Goal: Task Accomplishment & Management: Use online tool/utility

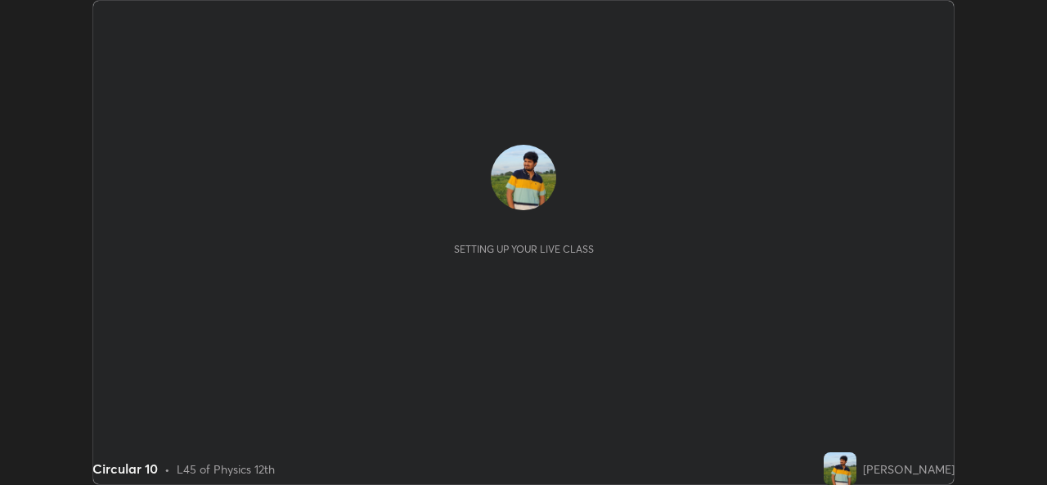
scroll to position [485, 1046]
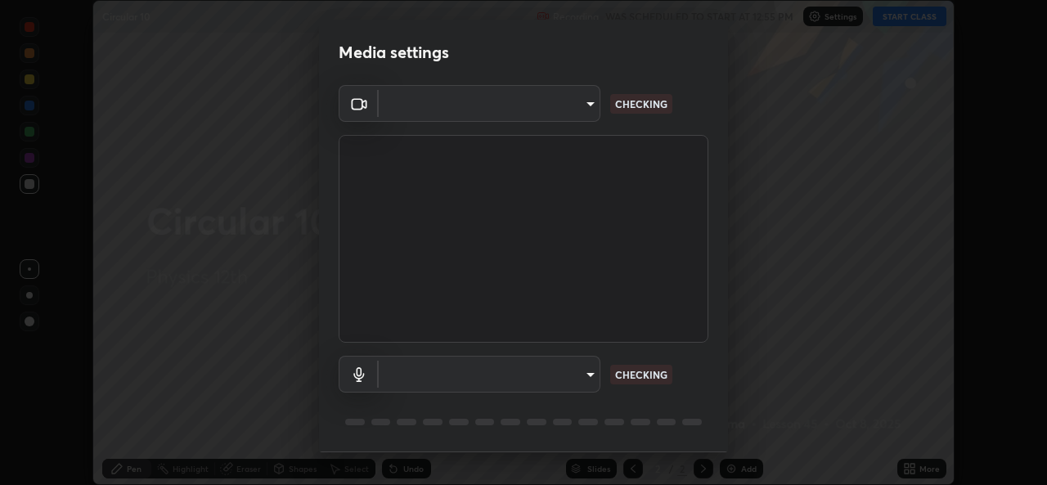
type input "e1bafc27984d56e905ef835f1aac5a802812d91eeb4d0778f4aa28edaceb0588"
type input "default"
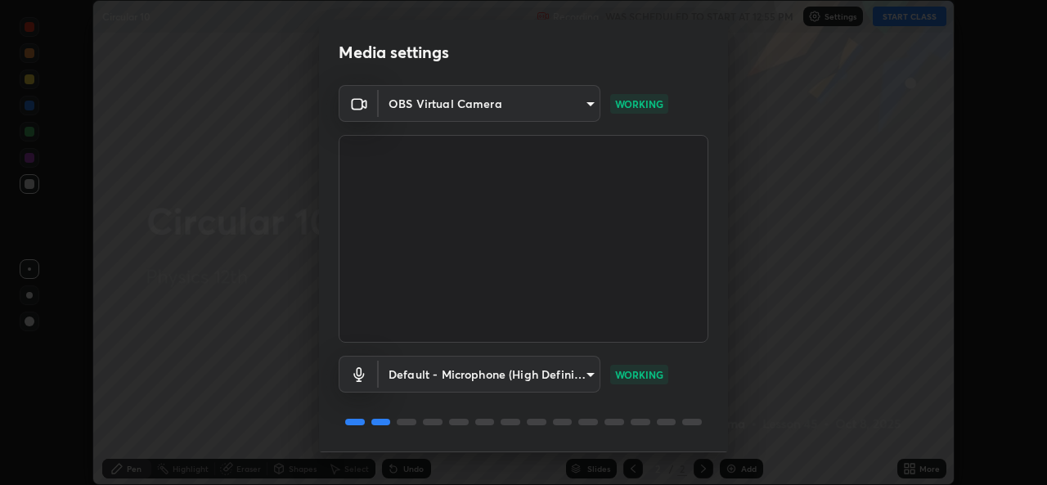
scroll to position [52, 0]
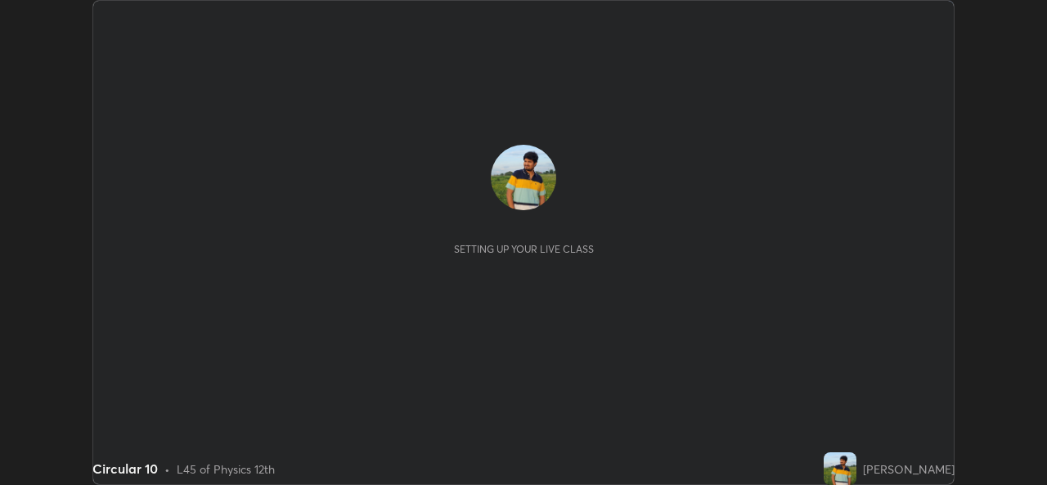
scroll to position [485, 1047]
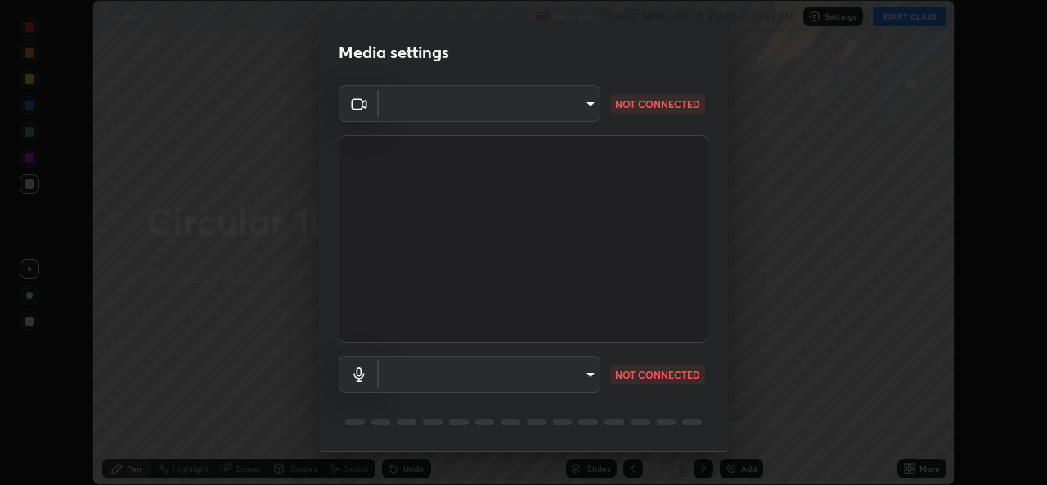
type input "e1bafc27984d56e905ef835f1aac5a802812d91eeb4d0778f4aa28edaceb0588"
type input "default"
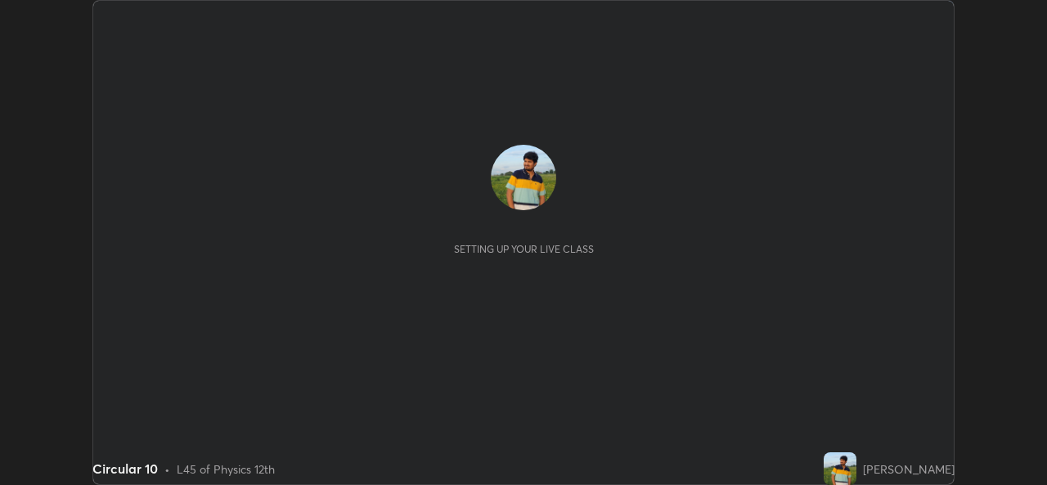
scroll to position [485, 1046]
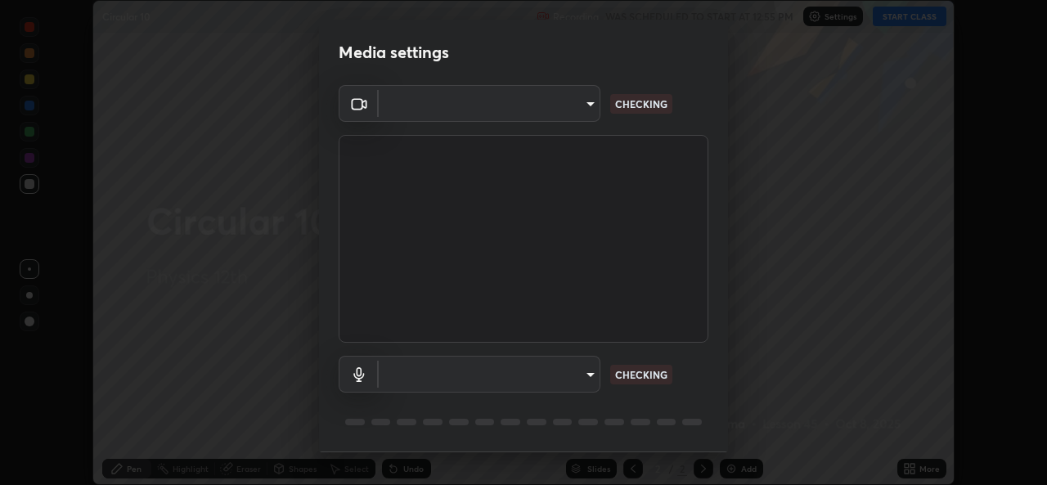
type input "e1bafc27984d56e905ef835f1aac5a802812d91eeb4d0778f4aa28edaceb0588"
type input "default"
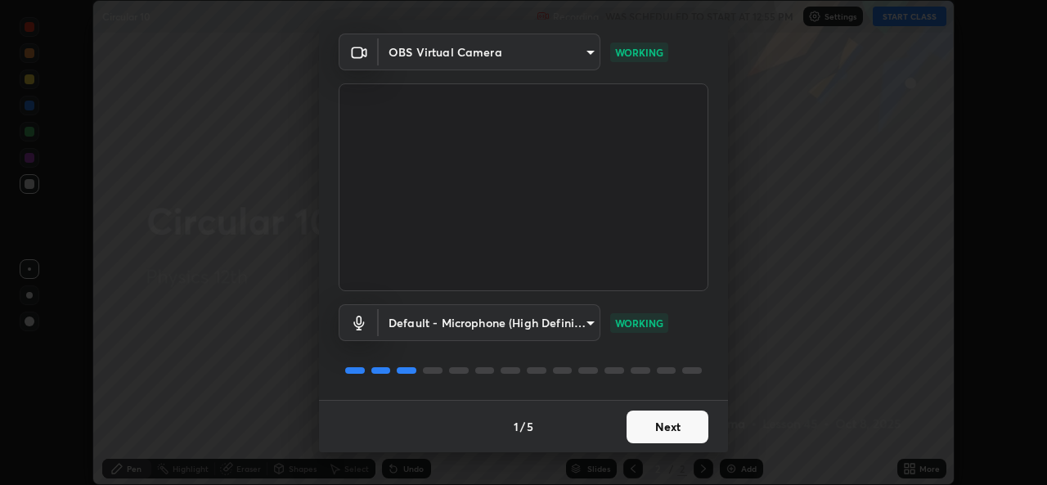
click at [662, 430] on button "Next" at bounding box center [668, 427] width 82 height 33
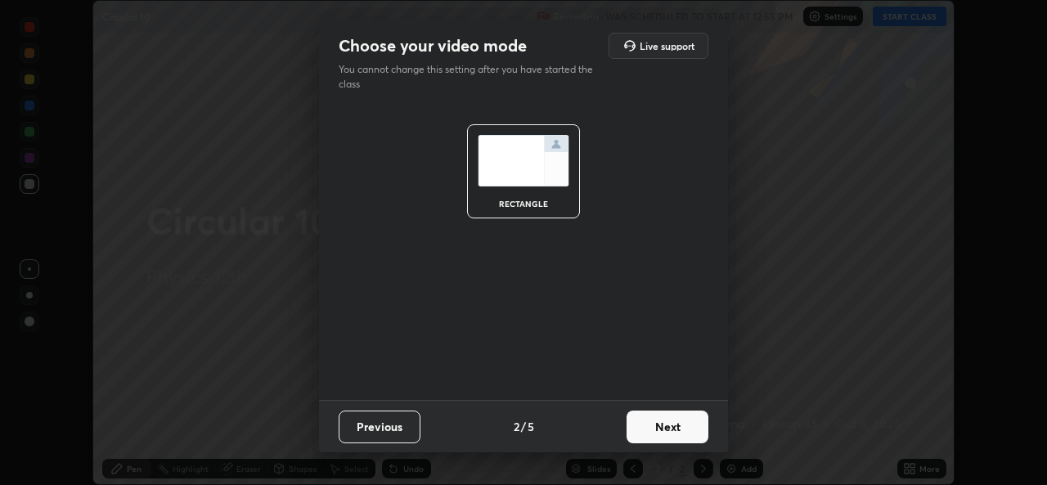
scroll to position [0, 0]
click at [667, 431] on button "Next" at bounding box center [668, 427] width 82 height 33
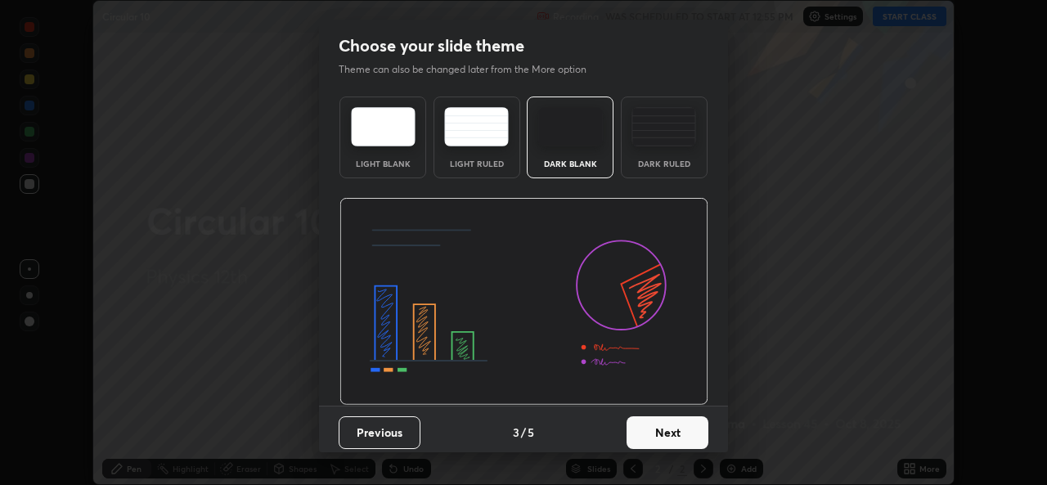
click at [671, 434] on button "Next" at bounding box center [668, 432] width 82 height 33
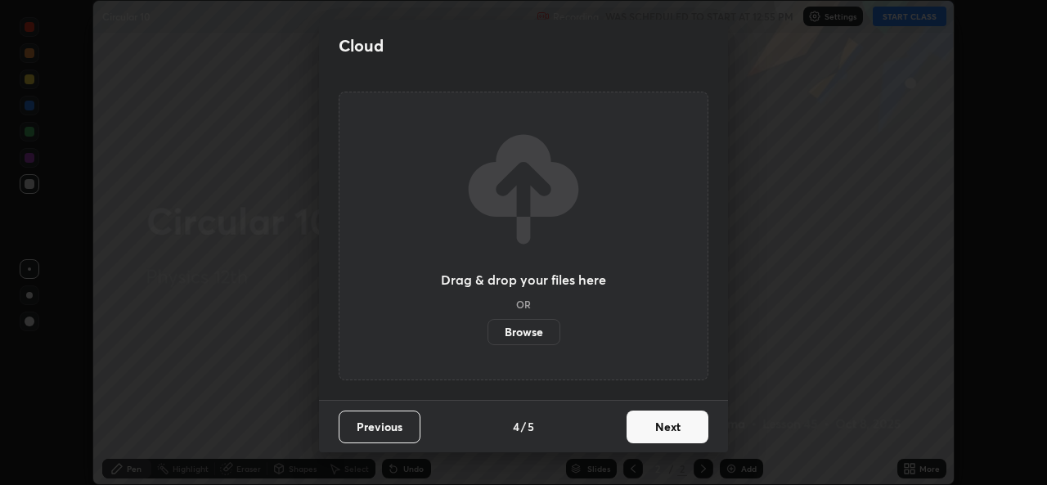
click at [682, 434] on button "Next" at bounding box center [668, 427] width 82 height 33
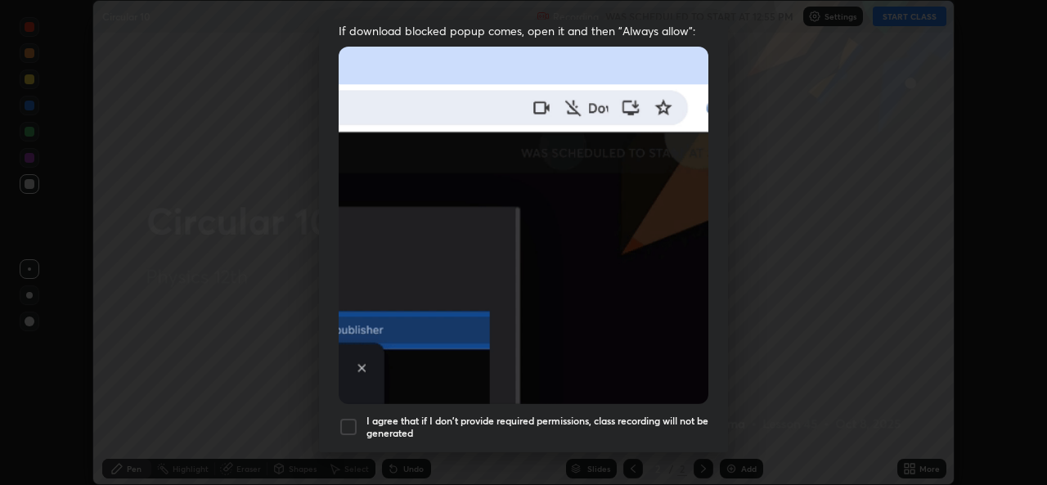
scroll to position [385, 0]
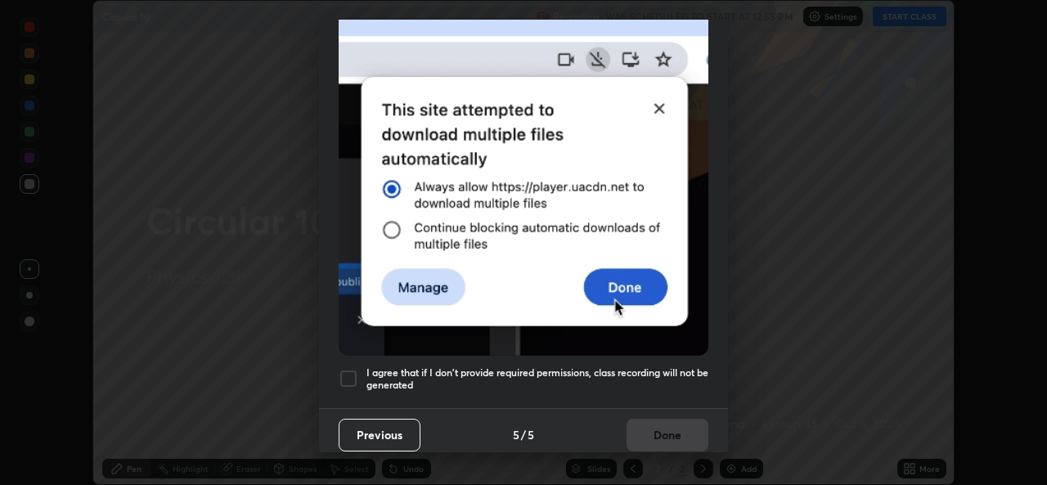
click at [346, 371] on div at bounding box center [349, 379] width 20 height 20
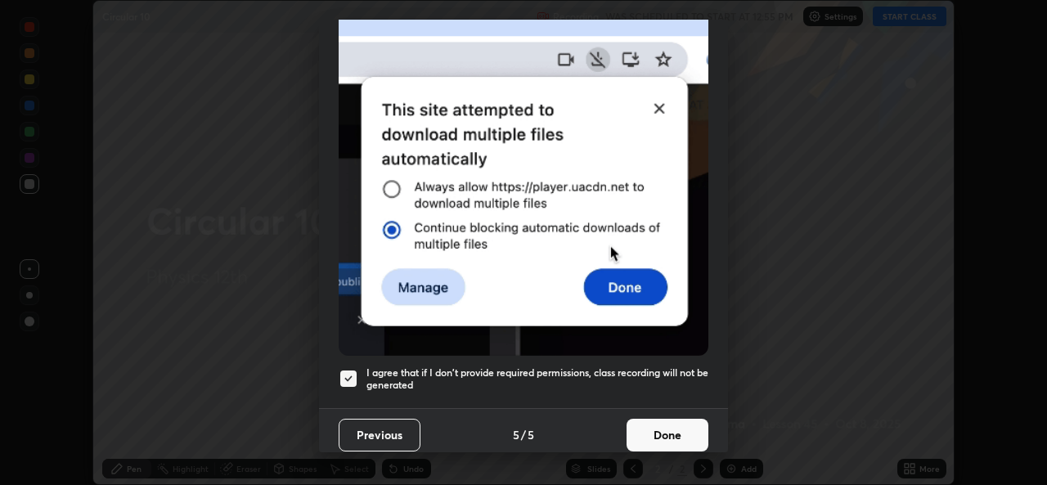
click at [660, 432] on button "Done" at bounding box center [668, 435] width 82 height 33
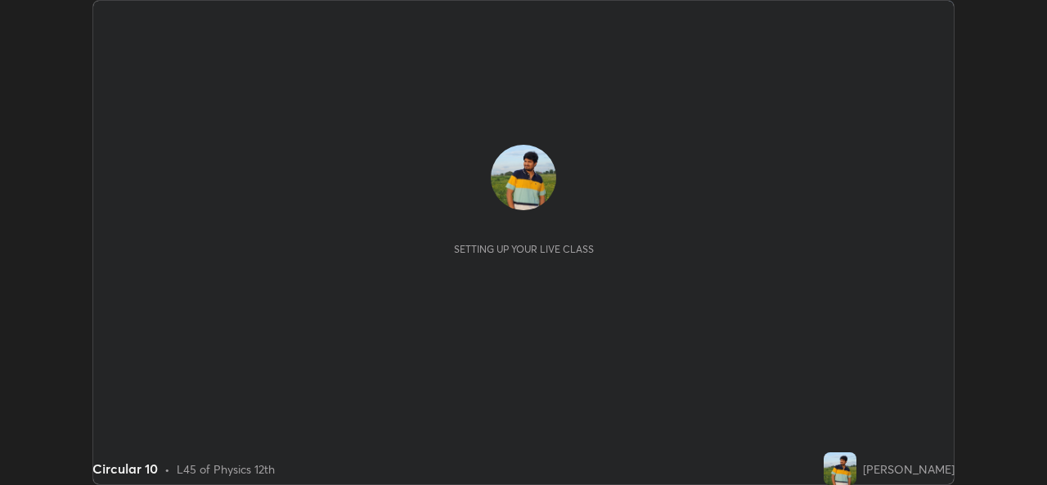
scroll to position [485, 1047]
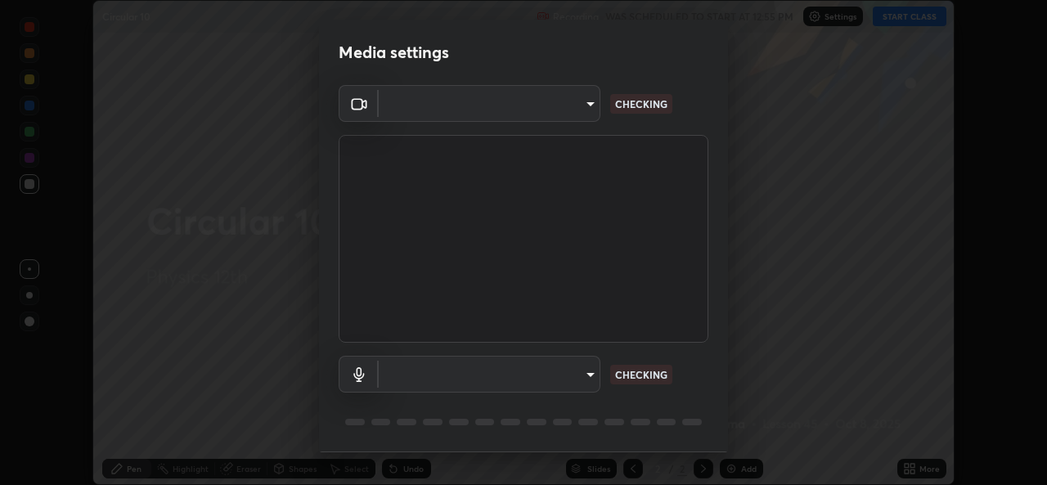
type input "e1bafc27984d56e905ef835f1aac5a802812d91eeb4d0778f4aa28edaceb0588"
type input "default"
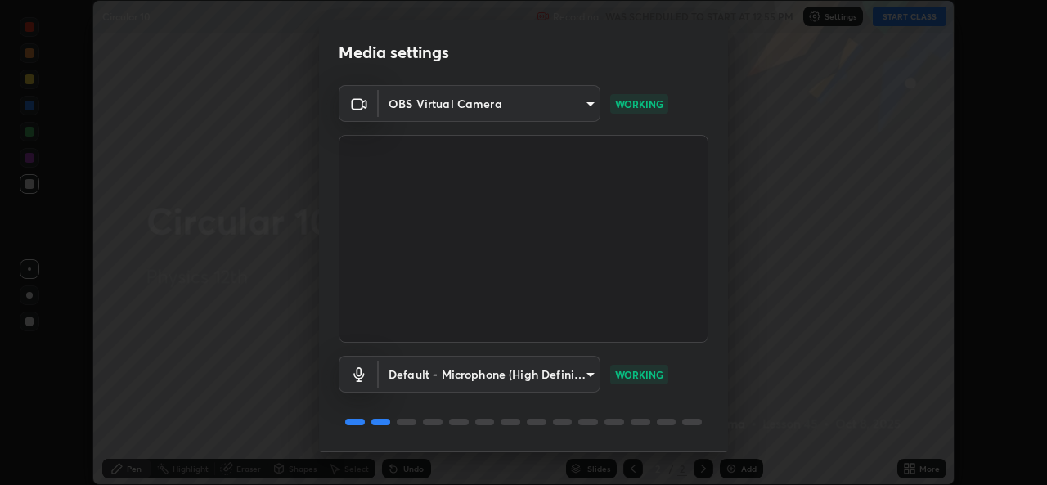
scroll to position [52, 0]
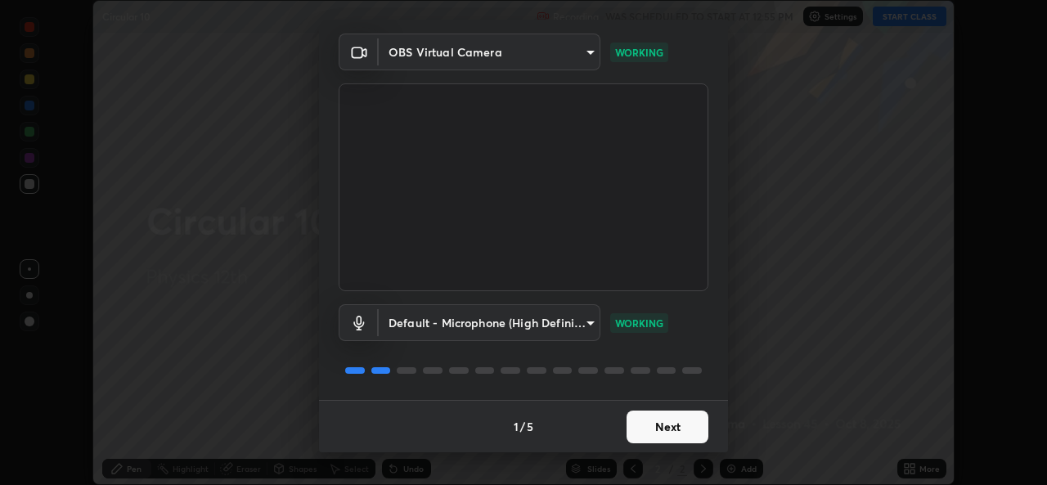
click at [650, 430] on button "Next" at bounding box center [668, 427] width 82 height 33
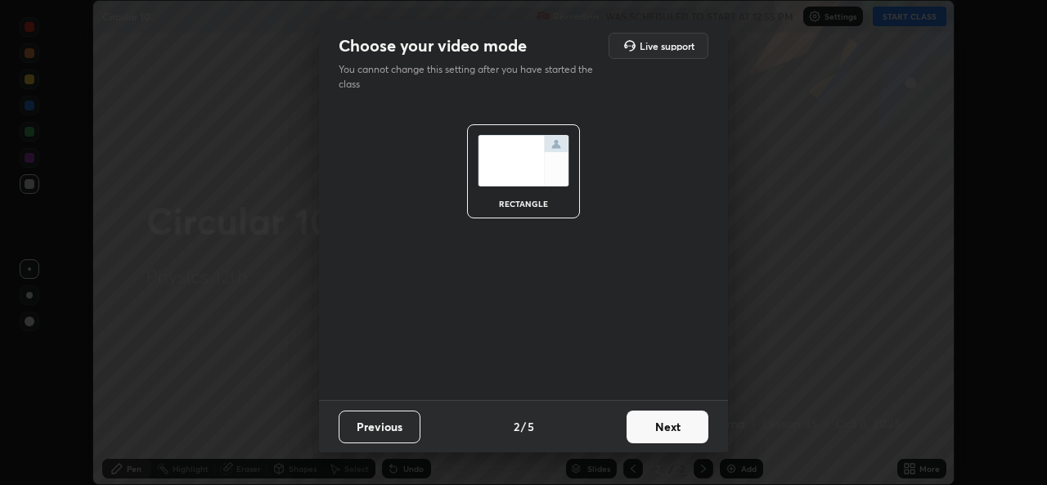
click at [657, 434] on button "Next" at bounding box center [668, 427] width 82 height 33
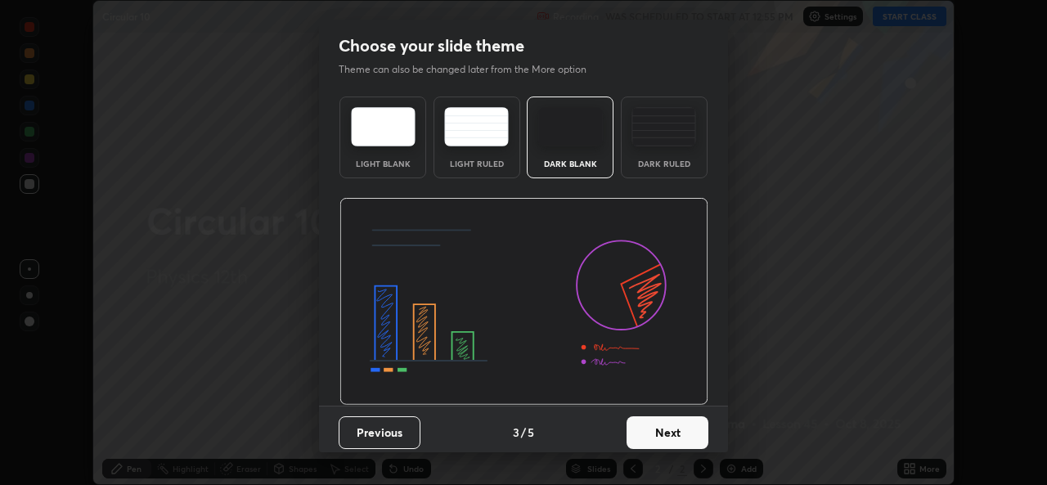
click at [667, 434] on button "Next" at bounding box center [668, 432] width 82 height 33
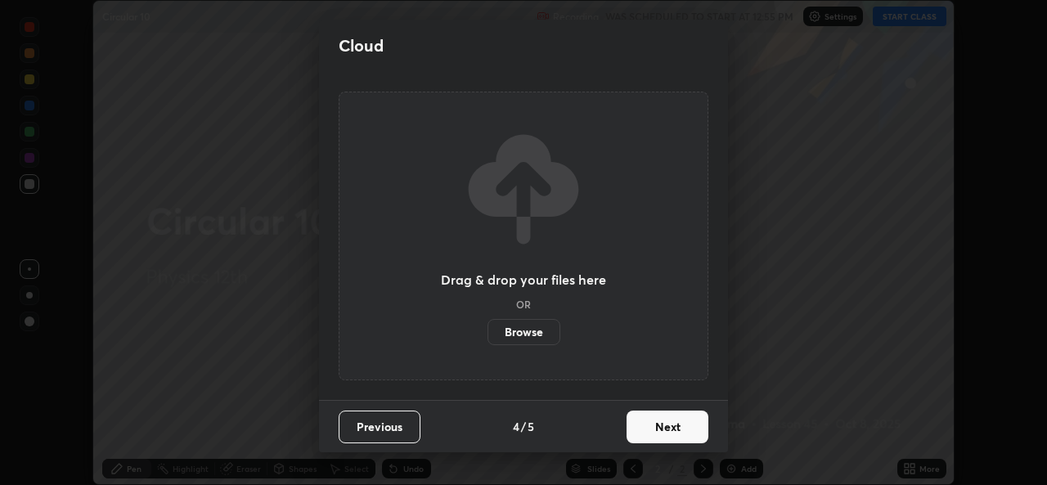
click at [673, 430] on button "Next" at bounding box center [668, 427] width 82 height 33
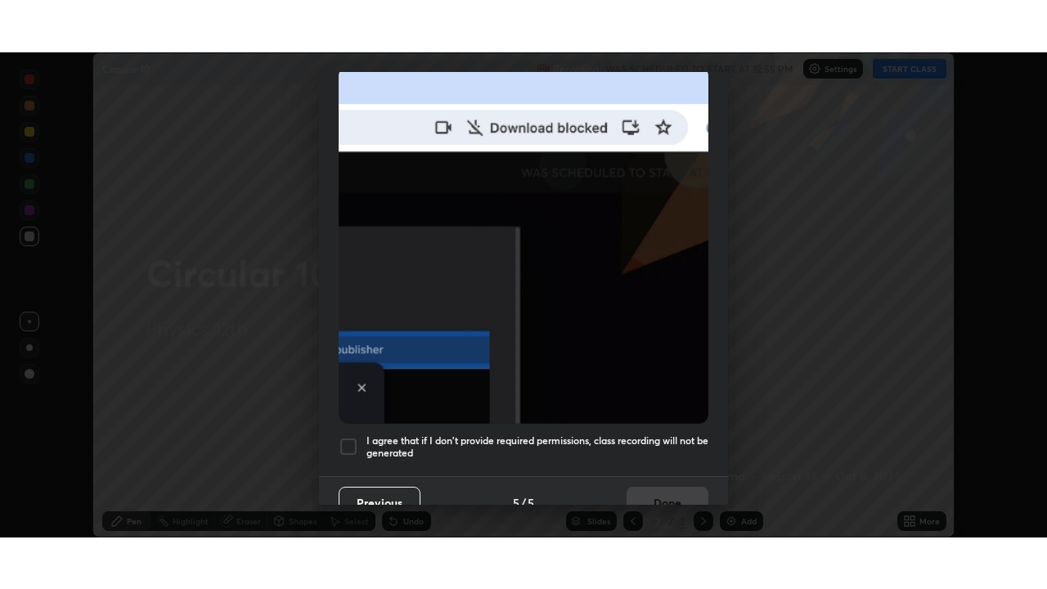
scroll to position [385, 0]
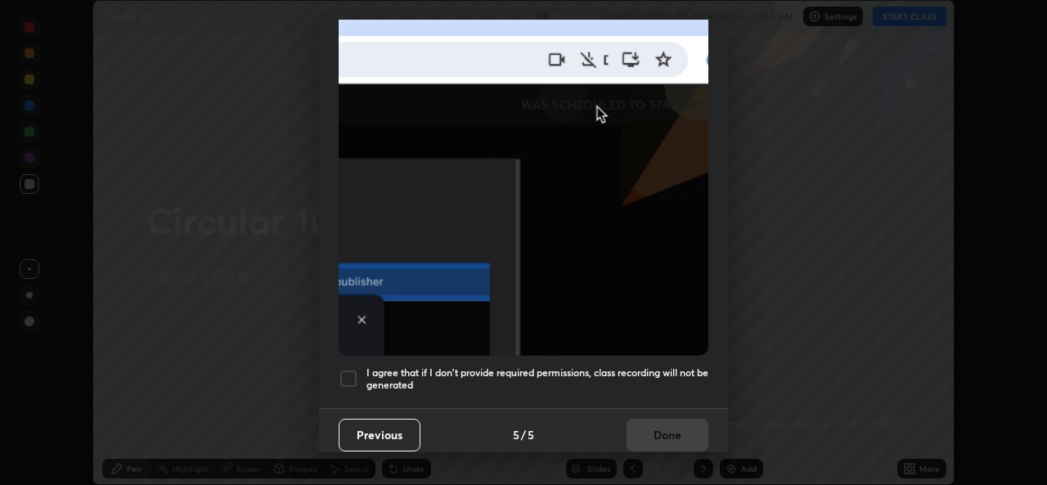
click at [353, 373] on div at bounding box center [349, 379] width 20 height 20
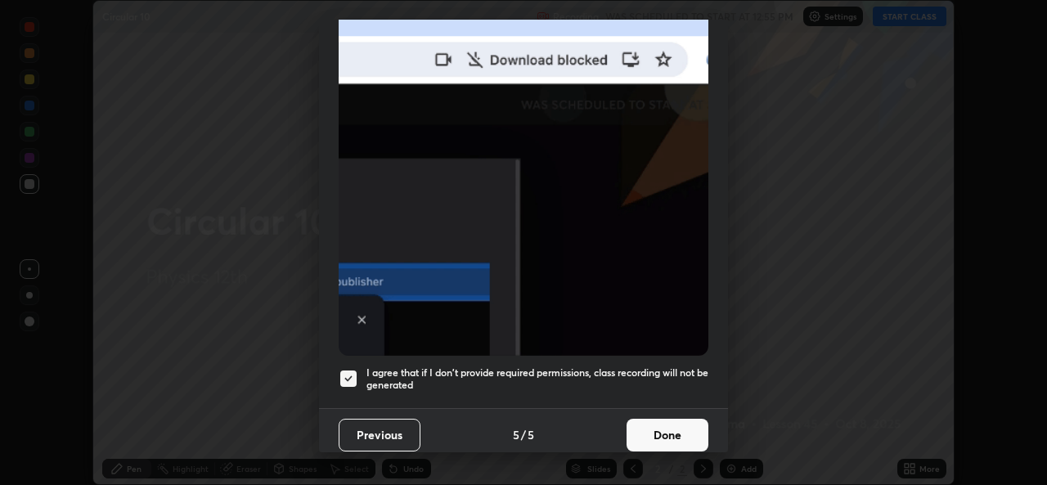
click at [645, 420] on button "Done" at bounding box center [668, 435] width 82 height 33
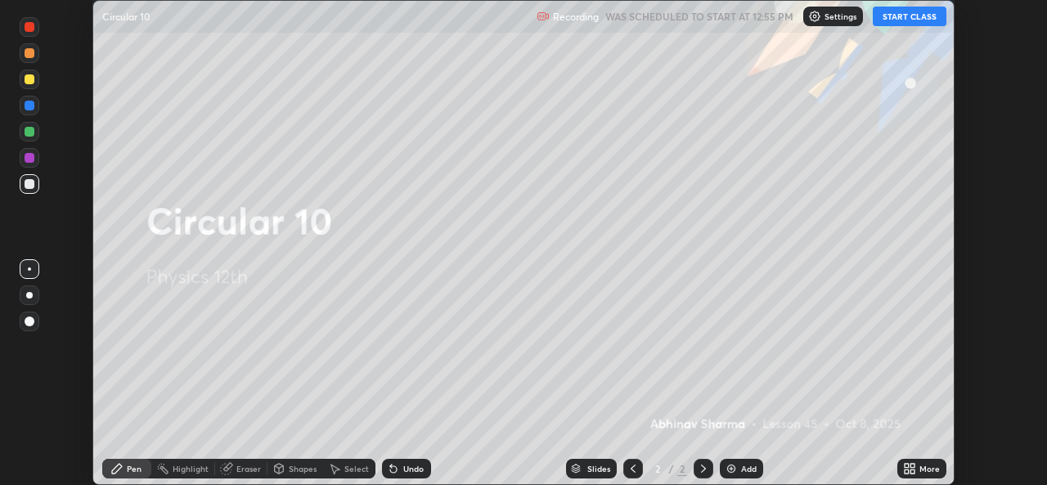
click at [907, 466] on icon at bounding box center [907, 466] width 4 height 4
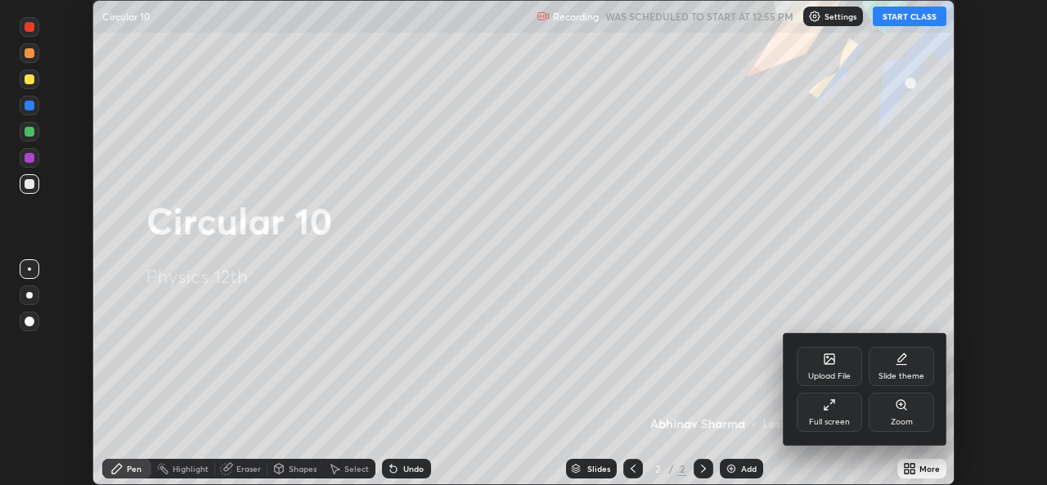
click at [834, 416] on div "Full screen" at bounding box center [829, 412] width 65 height 39
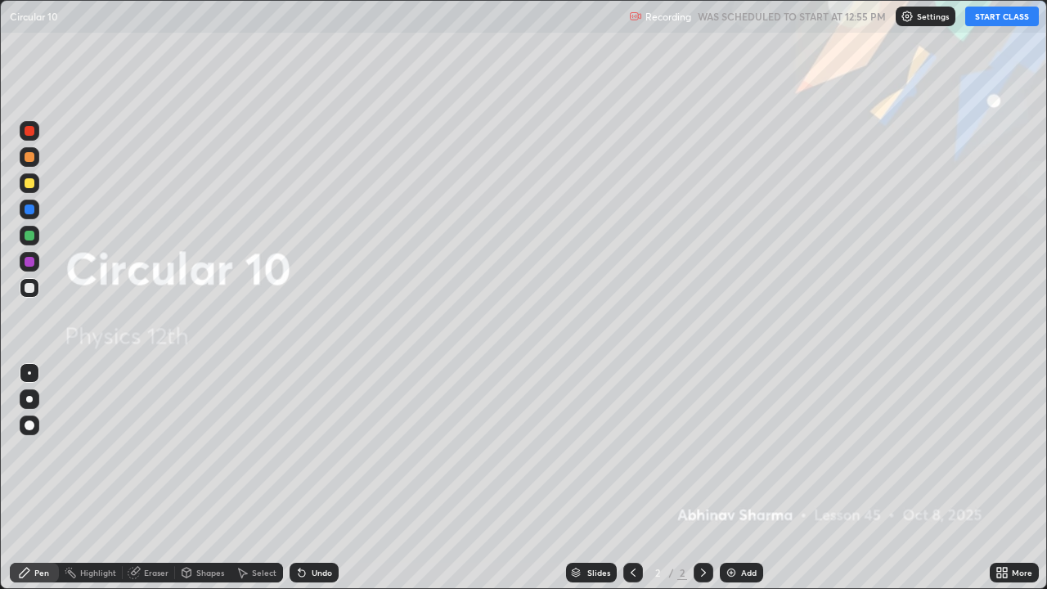
scroll to position [589, 1047]
click at [990, 18] on button "START CLASS" at bounding box center [1002, 17] width 74 height 20
click at [739, 484] on div "Add" at bounding box center [741, 573] width 43 height 20
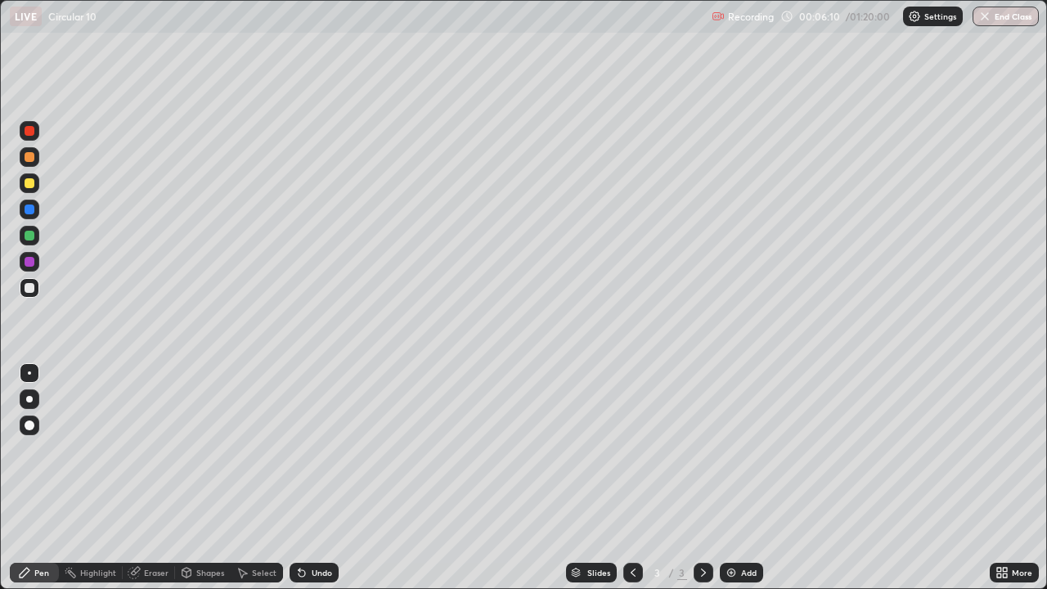
click at [25, 180] on div at bounding box center [30, 183] width 10 height 10
click at [34, 286] on div at bounding box center [30, 288] width 10 height 10
click at [746, 484] on div "Add" at bounding box center [749, 573] width 16 height 8
click at [629, 484] on icon at bounding box center [633, 572] width 13 height 13
click at [721, 484] on div "Add" at bounding box center [741, 573] width 43 height 20
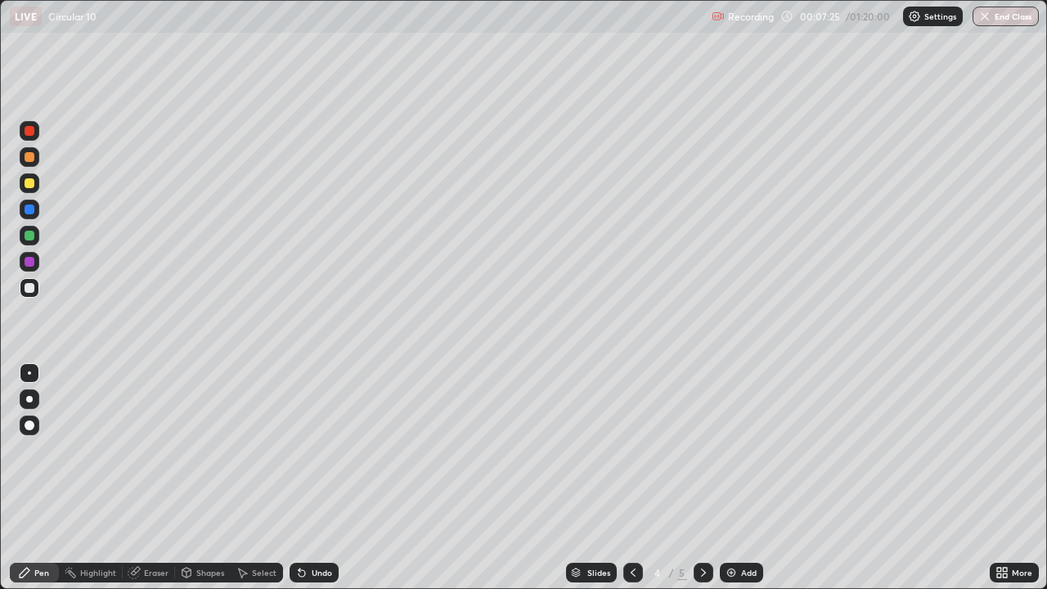
click at [630, 484] on div at bounding box center [633, 573] width 20 height 20
click at [633, 484] on icon at bounding box center [633, 572] width 13 height 13
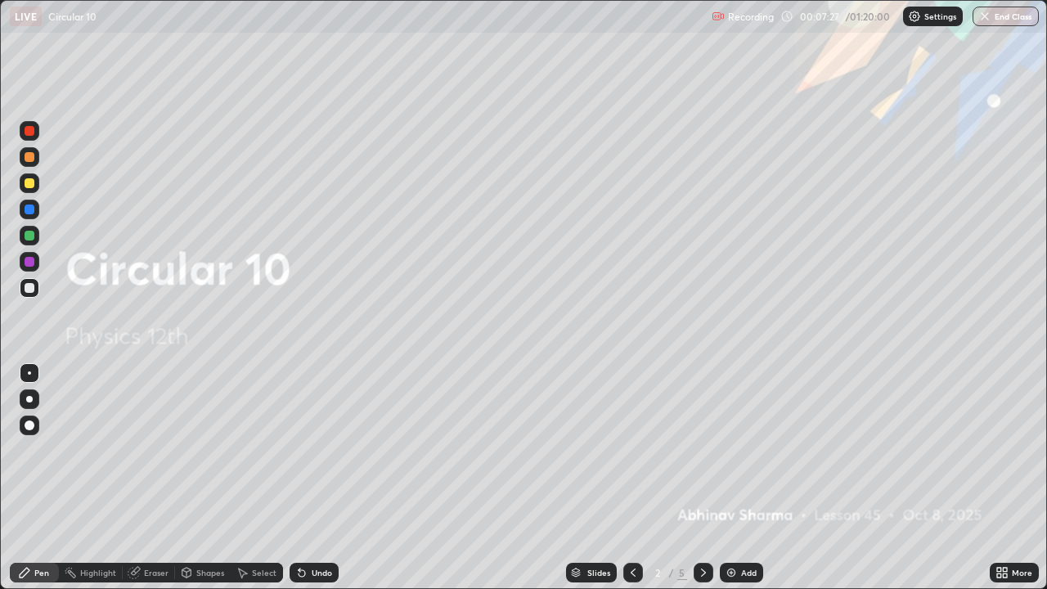
click at [701, 484] on icon at bounding box center [703, 572] width 13 height 13
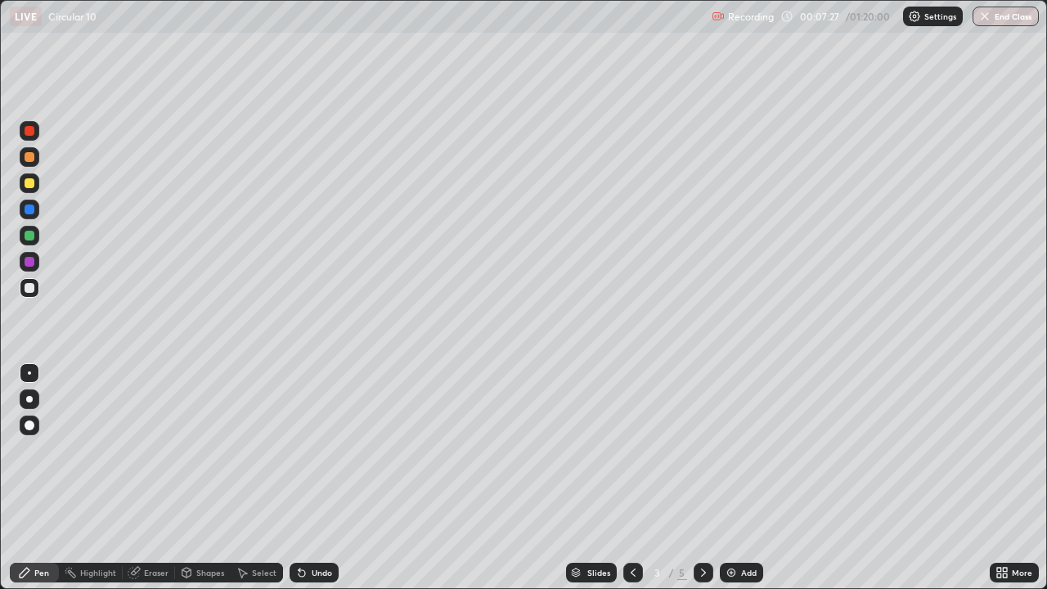
click at [703, 484] on icon at bounding box center [703, 572] width 13 height 13
click at [703, 484] on icon at bounding box center [703, 573] width 5 height 8
click at [631, 484] on icon at bounding box center [633, 573] width 5 height 8
click at [632, 484] on icon at bounding box center [633, 572] width 13 height 13
click at [36, 178] on div at bounding box center [30, 183] width 20 height 20
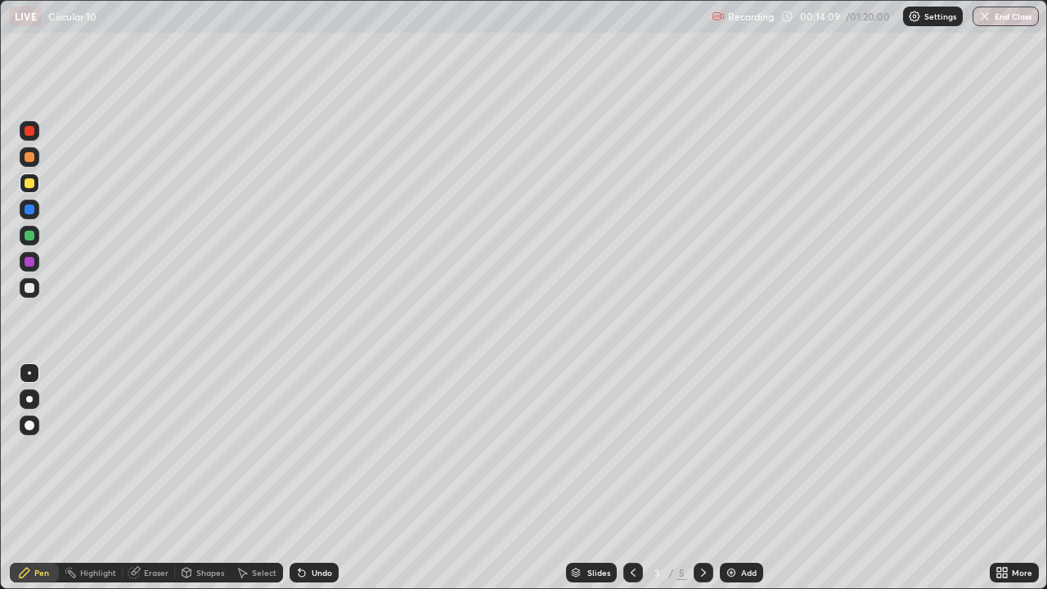
click at [34, 283] on div at bounding box center [30, 288] width 20 height 20
click at [744, 484] on div "Add" at bounding box center [749, 573] width 16 height 8
click at [35, 183] on div at bounding box center [30, 183] width 20 height 20
click at [29, 292] on div at bounding box center [30, 288] width 10 height 10
click at [34, 187] on div at bounding box center [30, 183] width 20 height 20
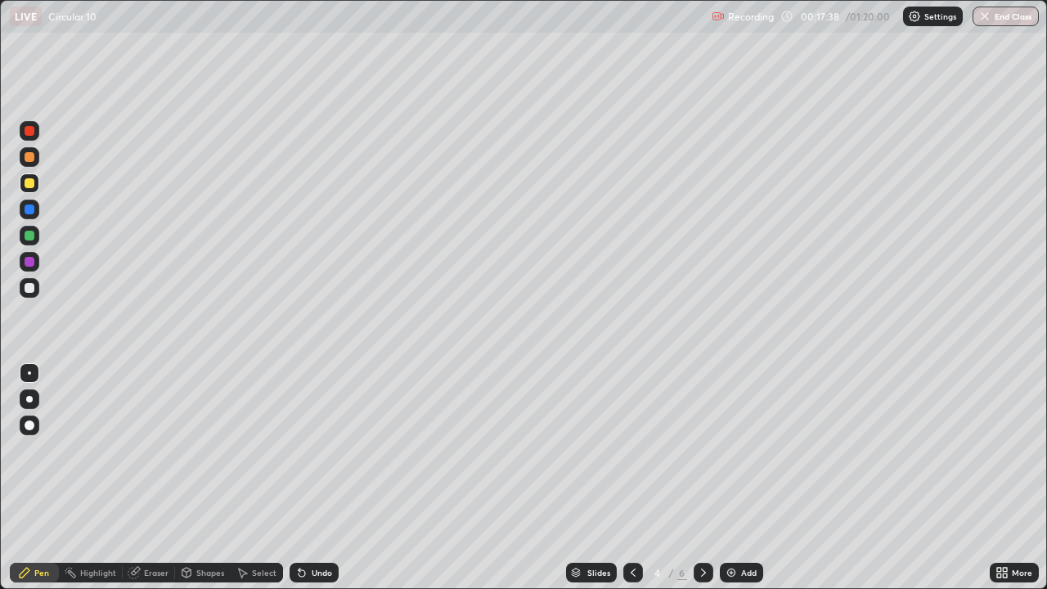
click at [33, 288] on div at bounding box center [30, 288] width 10 height 10
click at [51, 484] on div "Pen" at bounding box center [34, 573] width 49 height 20
click at [158, 484] on div "Eraser" at bounding box center [156, 573] width 25 height 8
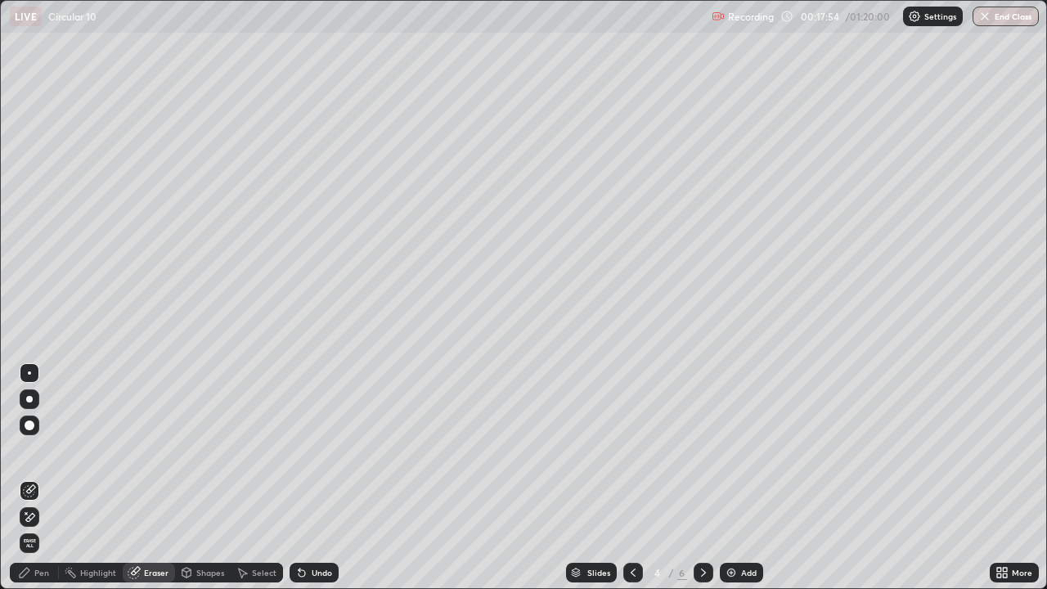
click at [29, 484] on span "Erase all" at bounding box center [29, 543] width 18 height 10
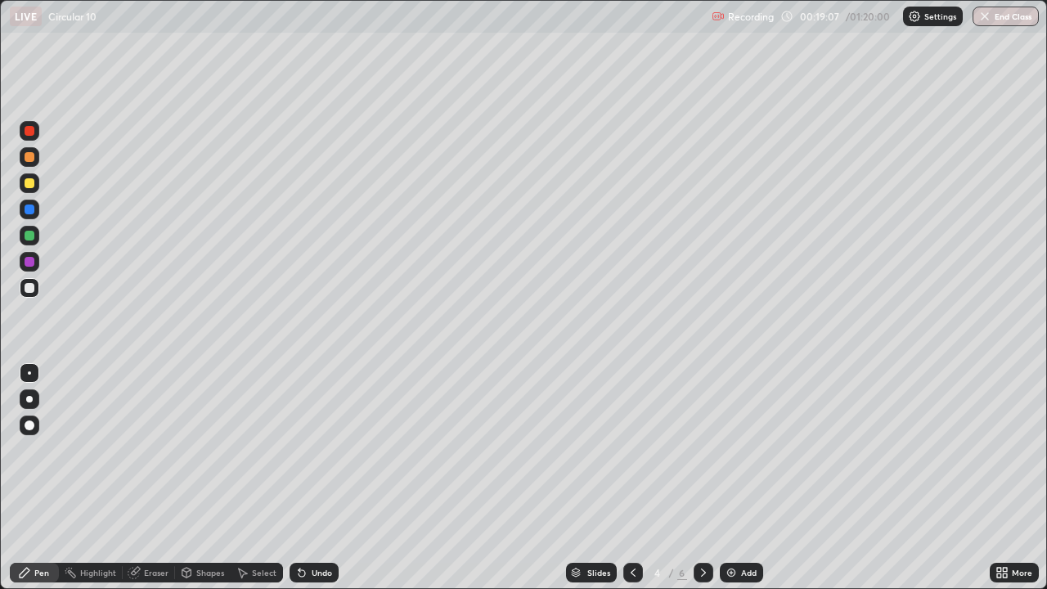
click at [633, 484] on icon at bounding box center [633, 572] width 13 height 13
click at [699, 484] on div at bounding box center [704, 572] width 20 height 33
click at [33, 183] on div at bounding box center [30, 183] width 10 height 10
click at [253, 484] on div "Select" at bounding box center [264, 573] width 25 height 8
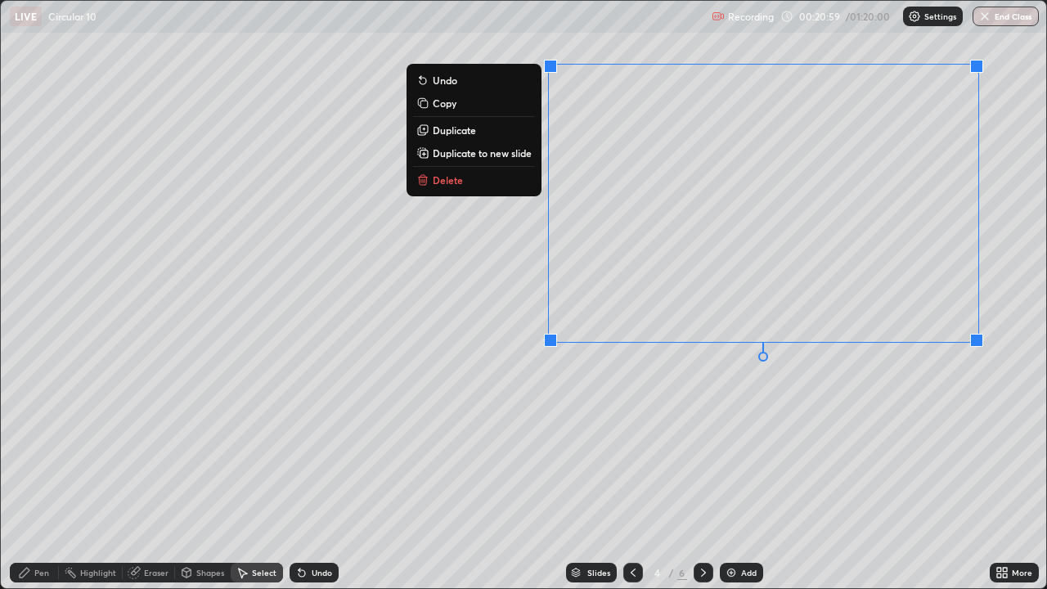
click at [480, 176] on button "Delete" at bounding box center [474, 180] width 122 height 20
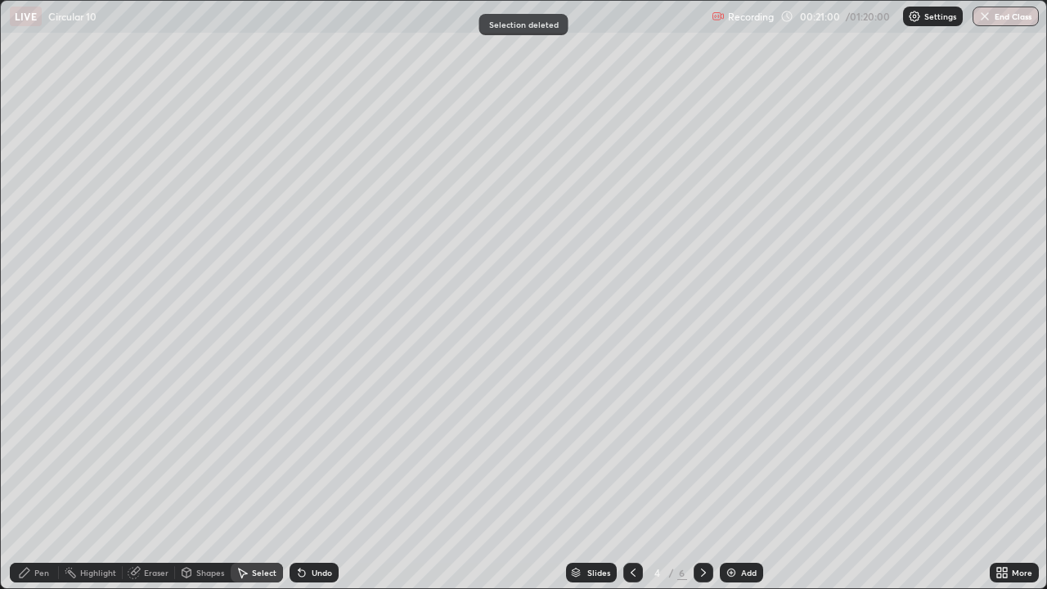
click at [38, 484] on div "Pen" at bounding box center [41, 573] width 15 height 8
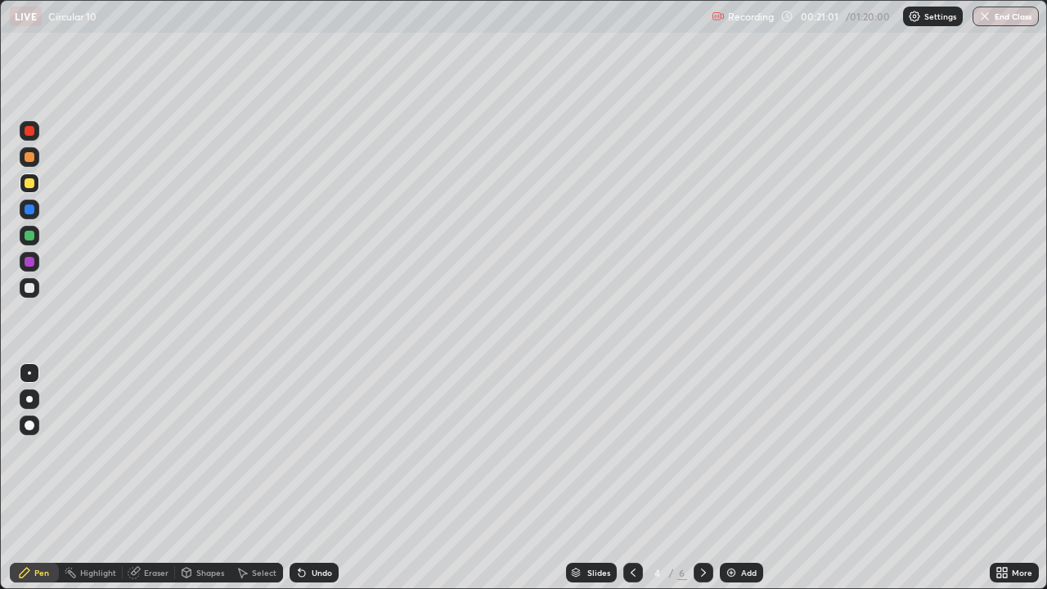
click at [33, 287] on div at bounding box center [30, 288] width 10 height 10
click at [157, 484] on div "Eraser" at bounding box center [156, 573] width 25 height 8
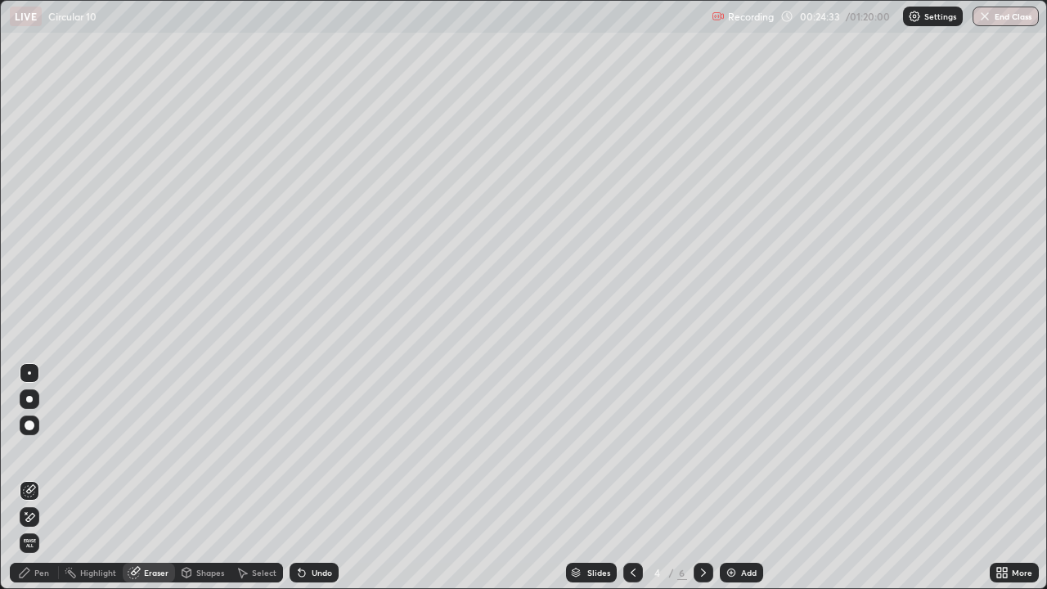
click at [43, 484] on div "Pen" at bounding box center [41, 573] width 15 height 8
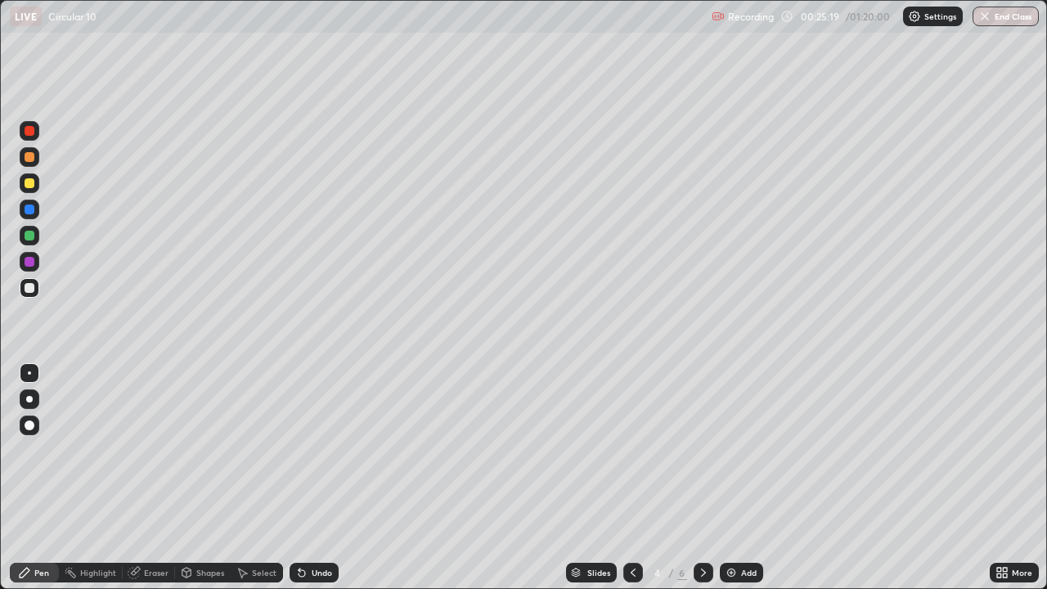
click at [25, 131] on div at bounding box center [30, 131] width 10 height 10
click at [34, 181] on div at bounding box center [30, 183] width 10 height 10
click at [736, 484] on img at bounding box center [731, 572] width 13 height 13
click at [26, 290] on div at bounding box center [30, 288] width 10 height 10
click at [162, 484] on div "Eraser" at bounding box center [156, 573] width 25 height 8
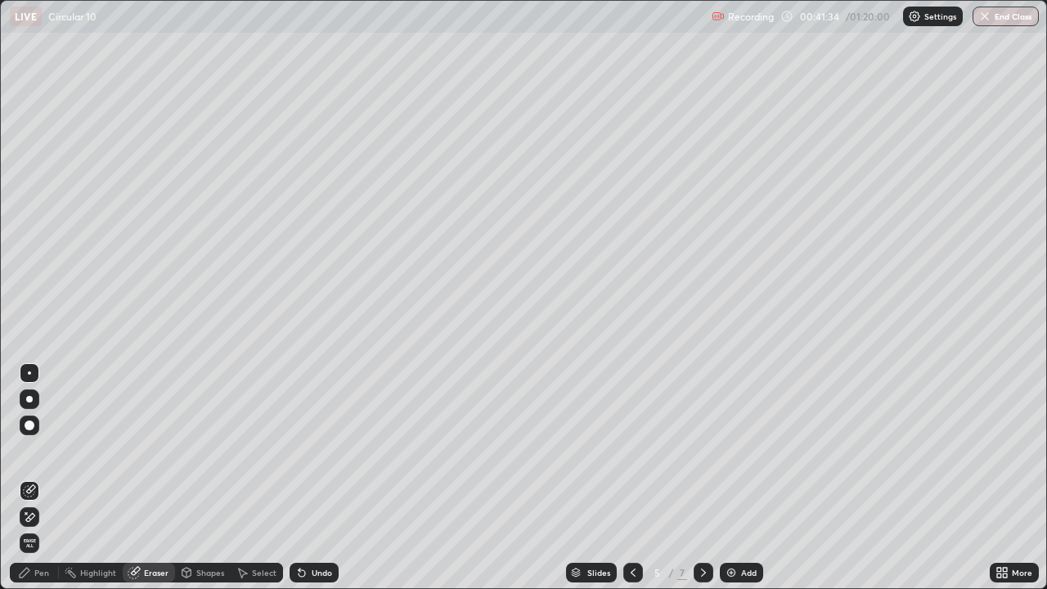
click at [45, 484] on div "Pen" at bounding box center [41, 573] width 15 height 8
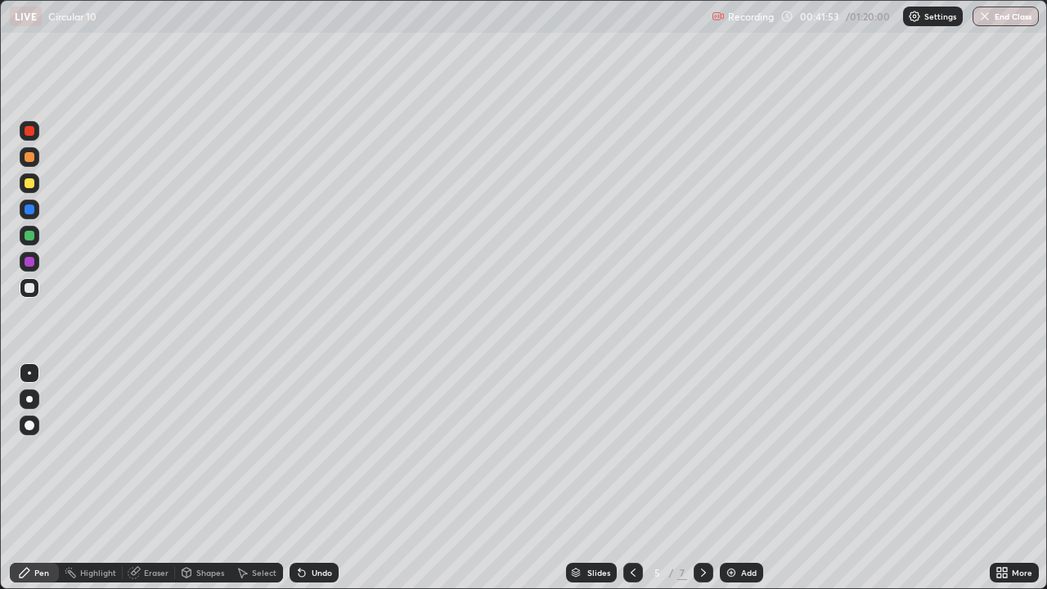
click at [38, 188] on div at bounding box center [30, 183] width 20 height 20
click at [21, 234] on div at bounding box center [30, 236] width 20 height 20
click at [29, 287] on div at bounding box center [30, 288] width 10 height 10
click at [146, 484] on div "Eraser" at bounding box center [156, 573] width 25 height 8
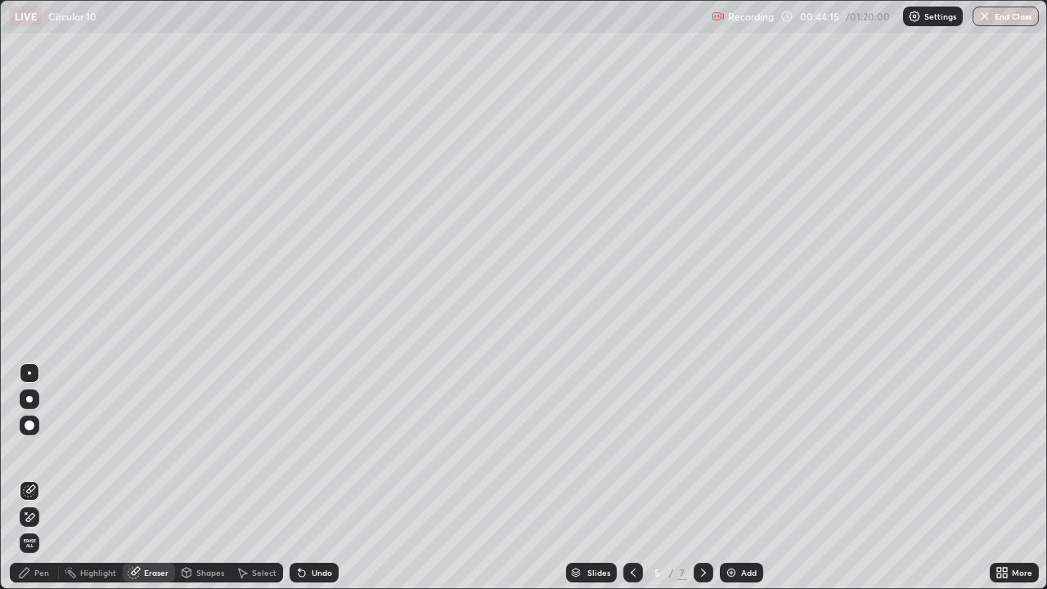
click at [34, 417] on div at bounding box center [30, 426] width 20 height 20
click at [38, 484] on div "Pen" at bounding box center [41, 573] width 15 height 8
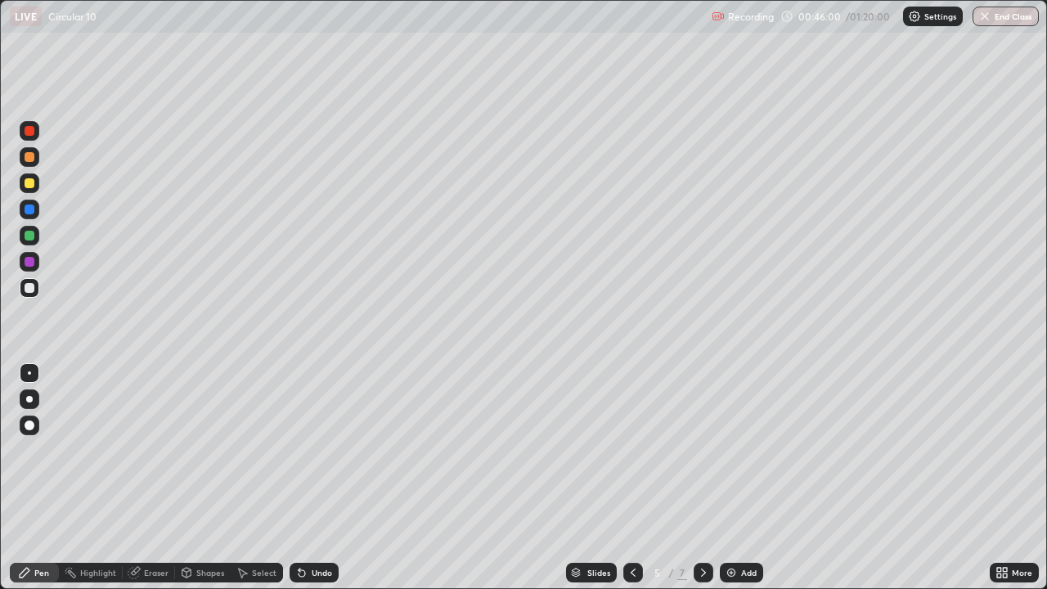
click at [734, 484] on img at bounding box center [731, 572] width 13 height 13
click at [629, 484] on div at bounding box center [633, 573] width 20 height 20
click at [30, 128] on div at bounding box center [30, 131] width 10 height 10
click at [741, 484] on div "Add" at bounding box center [749, 573] width 16 height 8
click at [36, 285] on div at bounding box center [30, 288] width 20 height 20
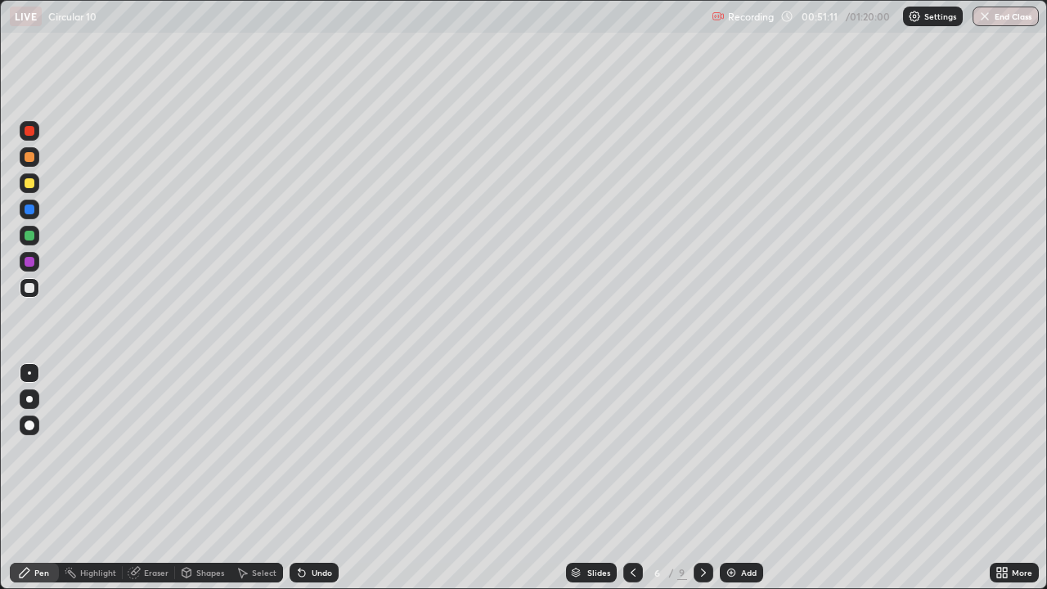
click at [28, 235] on div at bounding box center [30, 236] width 10 height 10
click at [299, 484] on icon at bounding box center [300, 570] width 2 height 2
click at [308, 484] on div "Undo" at bounding box center [314, 573] width 49 height 20
click at [299, 484] on icon at bounding box center [300, 570] width 2 height 2
click at [312, 484] on div "Undo" at bounding box center [322, 573] width 20 height 8
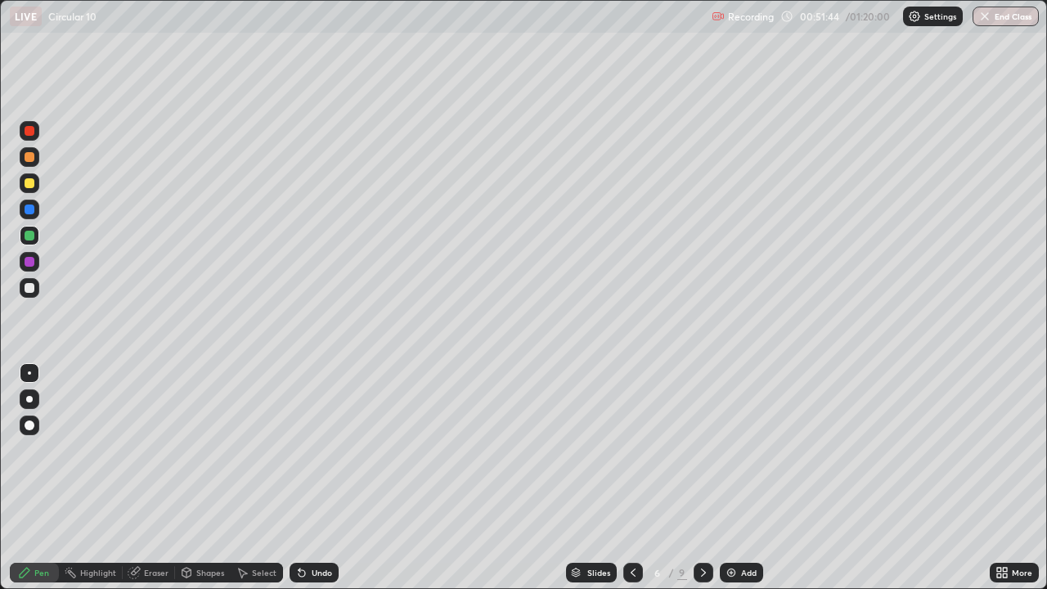
click at [25, 286] on div at bounding box center [30, 288] width 10 height 10
click at [33, 156] on div at bounding box center [30, 157] width 10 height 10
click at [36, 291] on div at bounding box center [30, 288] width 20 height 20
click at [735, 484] on img at bounding box center [731, 572] width 13 height 13
click at [37, 234] on div at bounding box center [30, 236] width 20 height 20
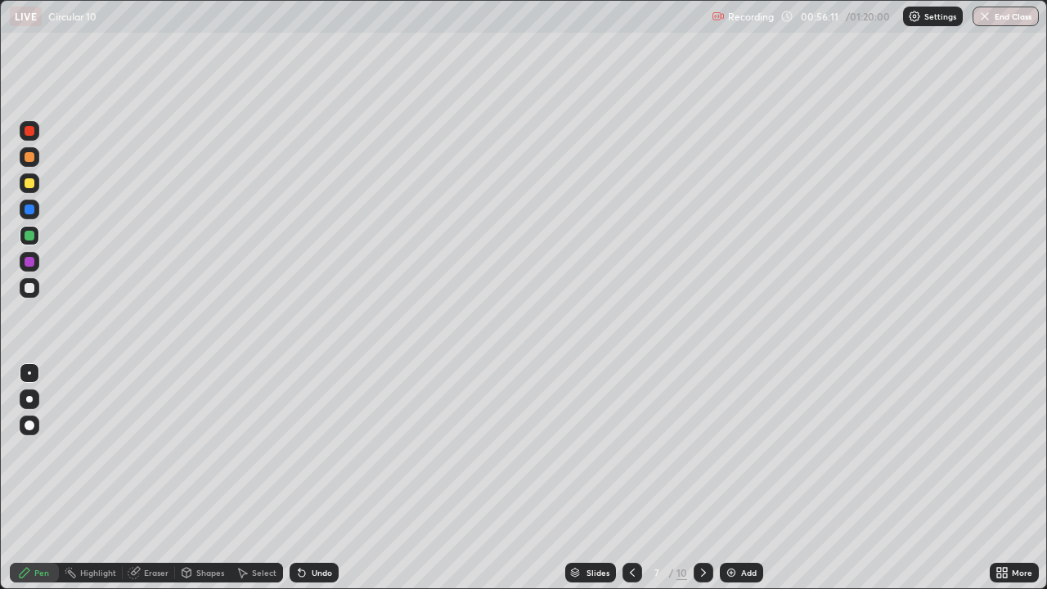
click at [308, 484] on div "Undo" at bounding box center [314, 573] width 49 height 20
click at [311, 484] on div "Undo" at bounding box center [314, 573] width 49 height 20
click at [312, 484] on div "Undo" at bounding box center [322, 573] width 20 height 8
click at [313, 484] on div "Undo" at bounding box center [322, 573] width 20 height 8
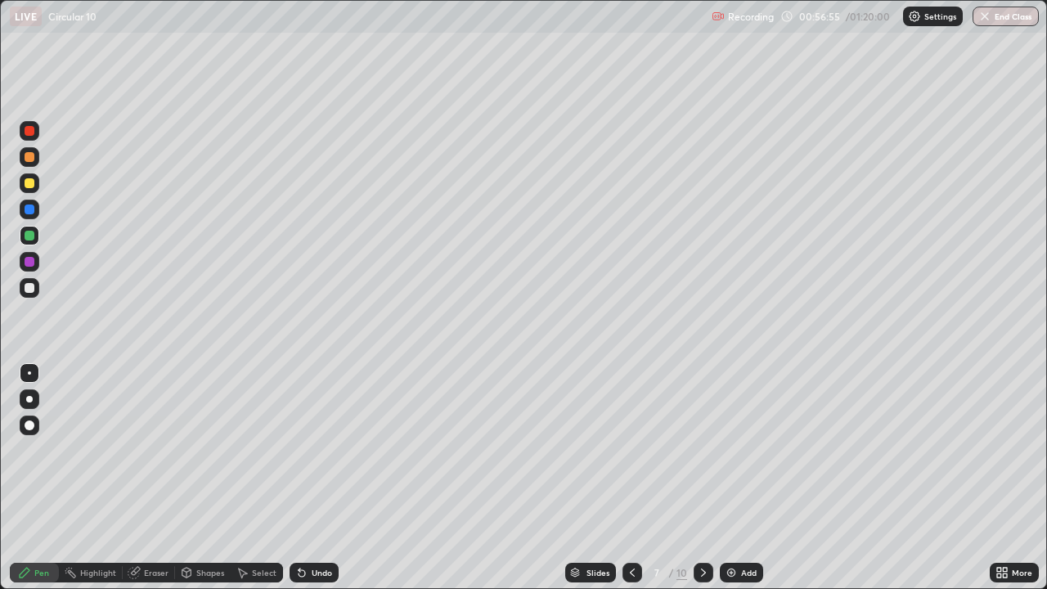
click at [32, 187] on div at bounding box center [30, 183] width 10 height 10
click at [37, 282] on div at bounding box center [30, 288] width 20 height 20
click at [29, 158] on div at bounding box center [30, 157] width 10 height 10
click at [154, 484] on div "Eraser" at bounding box center [156, 573] width 25 height 8
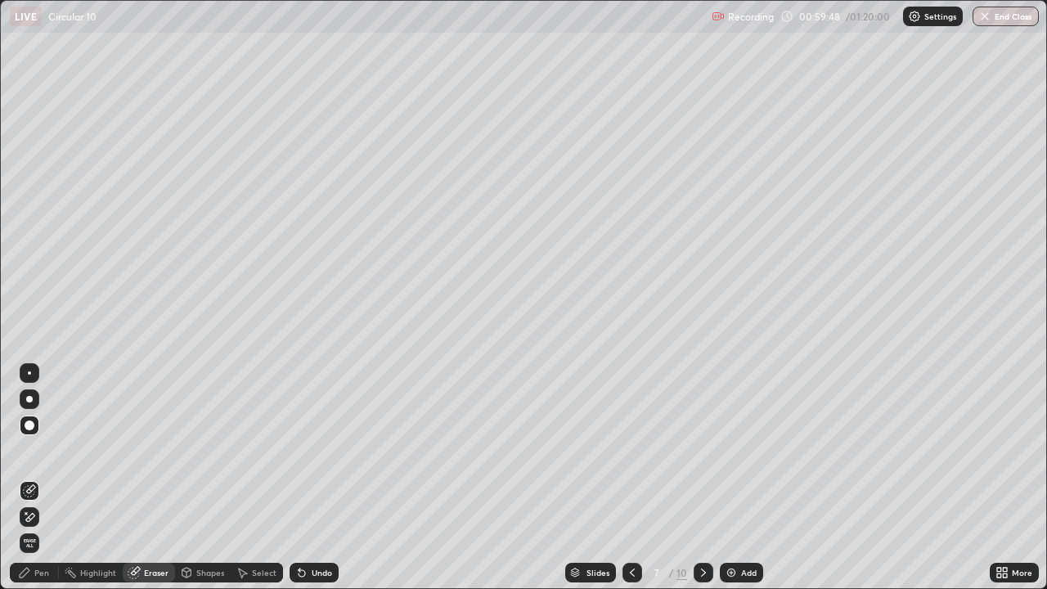
click at [41, 484] on div "Pen" at bounding box center [41, 573] width 15 height 8
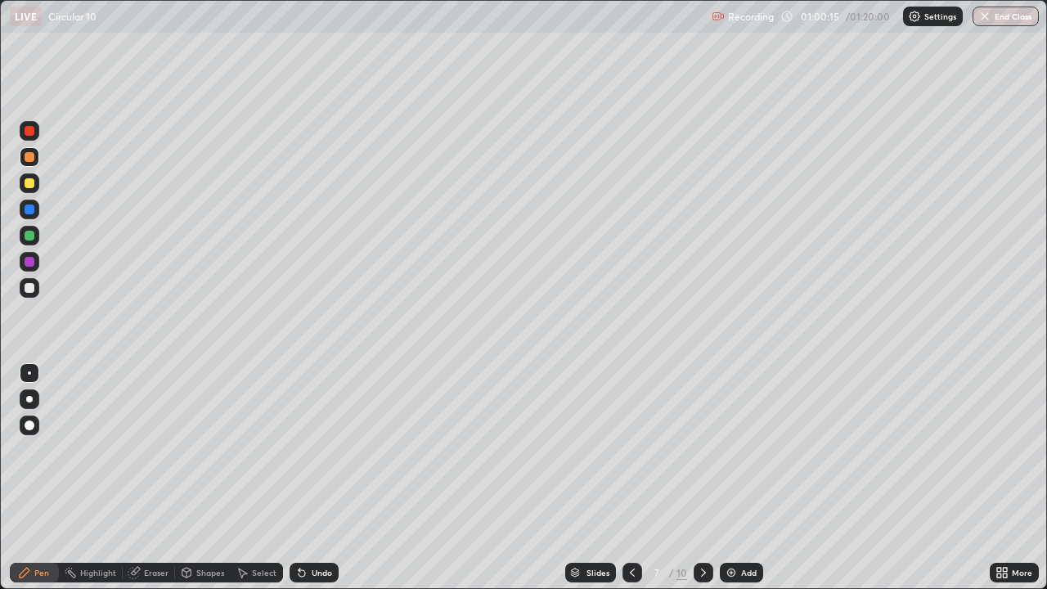
click at [31, 284] on div at bounding box center [30, 288] width 10 height 10
click at [1012, 13] on button "End Class" at bounding box center [1006, 17] width 66 height 20
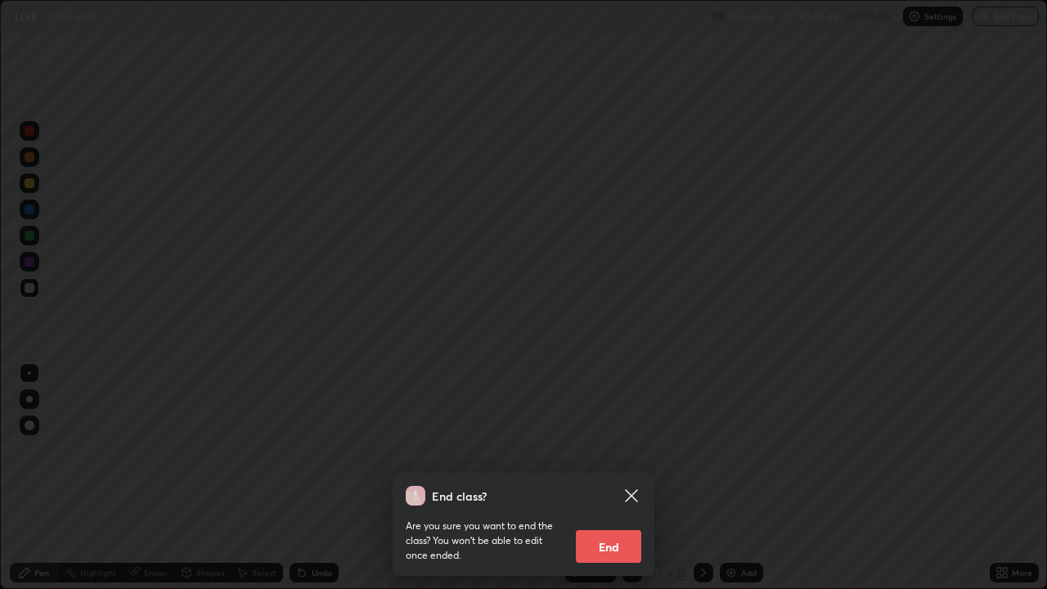
click at [634, 484] on icon at bounding box center [631, 495] width 12 height 12
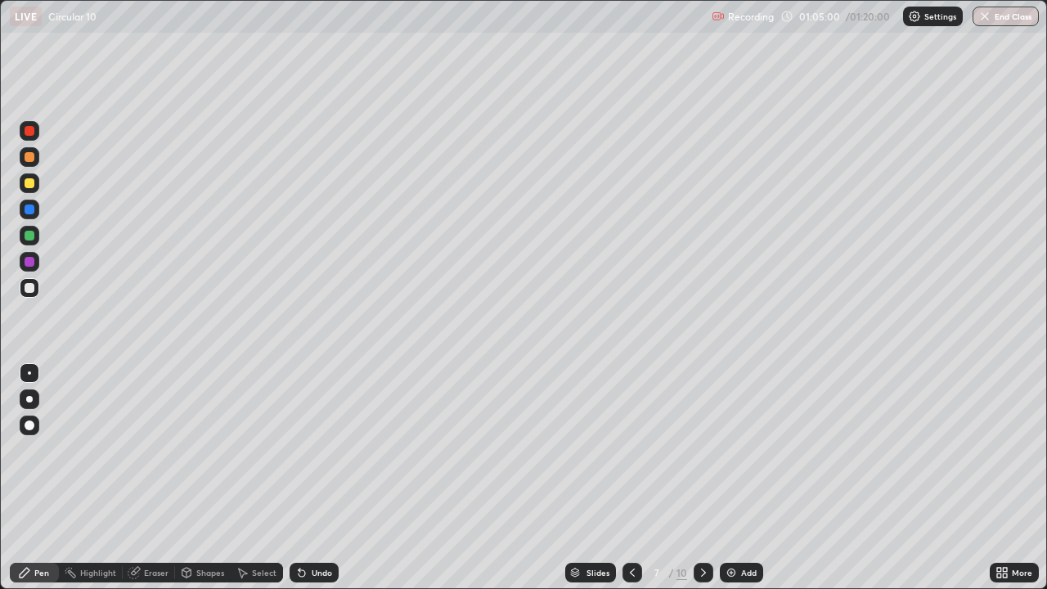
click at [751, 484] on div "Add" at bounding box center [749, 573] width 16 height 8
click at [994, 12] on button "End Class" at bounding box center [1006, 17] width 66 height 20
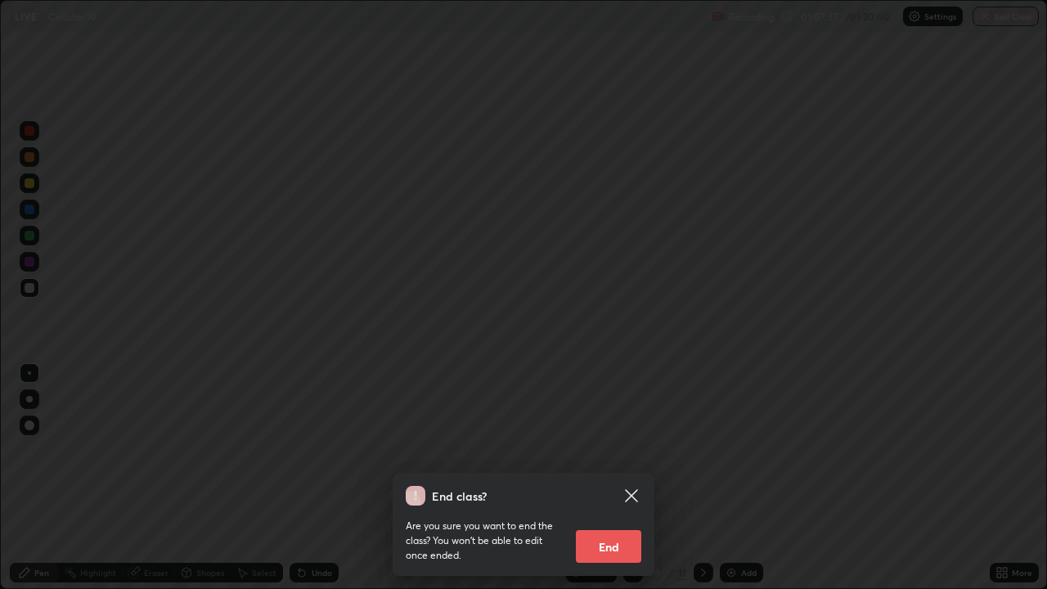
click at [612, 484] on button "End" at bounding box center [608, 546] width 65 height 33
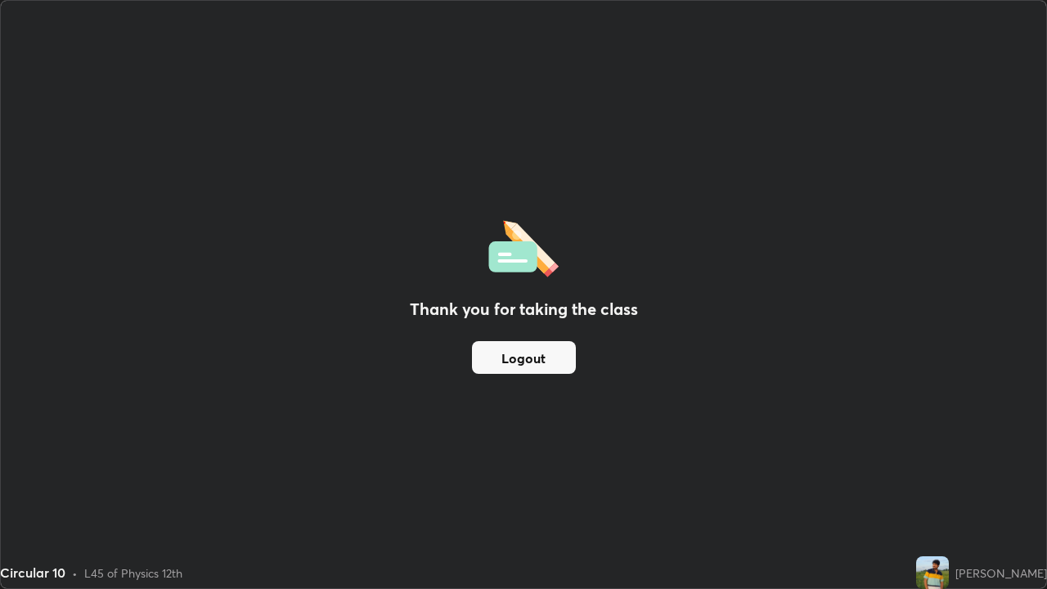
click at [542, 359] on button "Logout" at bounding box center [524, 357] width 104 height 33
click at [554, 349] on button "Logout" at bounding box center [524, 357] width 104 height 33
click at [554, 354] on button "Logout" at bounding box center [524, 357] width 104 height 33
click at [555, 354] on button "Logout" at bounding box center [524, 357] width 104 height 33
click at [556, 359] on button "Logout" at bounding box center [524, 357] width 104 height 33
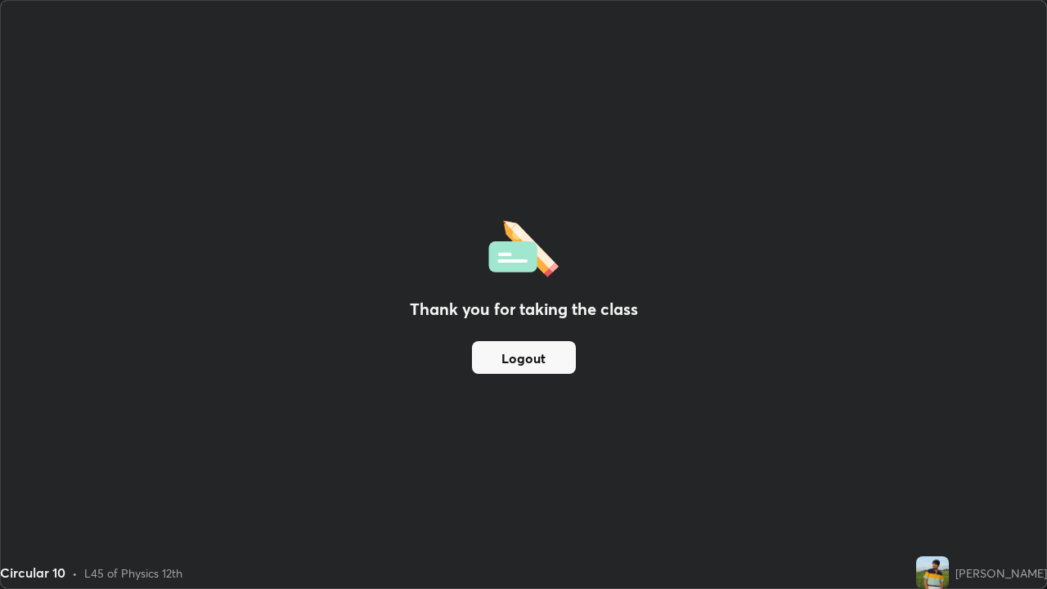
click at [552, 361] on button "Logout" at bounding box center [524, 357] width 104 height 33
click at [539, 361] on button "Logout" at bounding box center [524, 357] width 104 height 33
click at [531, 362] on button "Logout" at bounding box center [524, 357] width 104 height 33
click at [533, 361] on button "Logout" at bounding box center [524, 357] width 104 height 33
click at [552, 349] on button "Logout" at bounding box center [524, 357] width 104 height 33
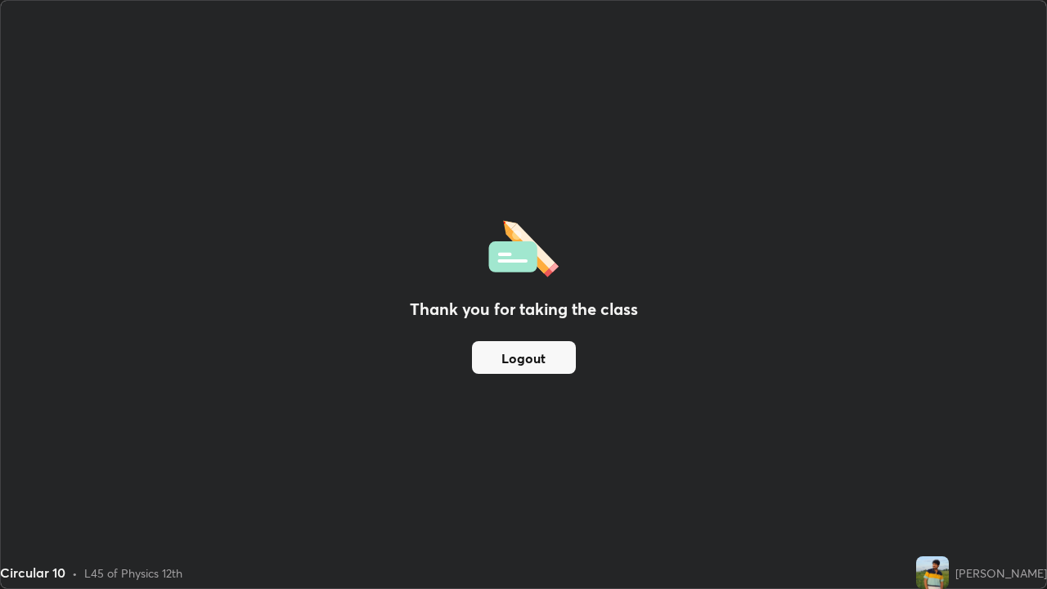
click at [554, 350] on button "Logout" at bounding box center [524, 357] width 104 height 33
click at [543, 353] on button "Logout" at bounding box center [524, 357] width 104 height 33
click at [533, 358] on button "Logout" at bounding box center [524, 357] width 104 height 33
click at [533, 352] on button "Logout" at bounding box center [524, 357] width 104 height 33
click at [529, 357] on button "Logout" at bounding box center [524, 357] width 104 height 33
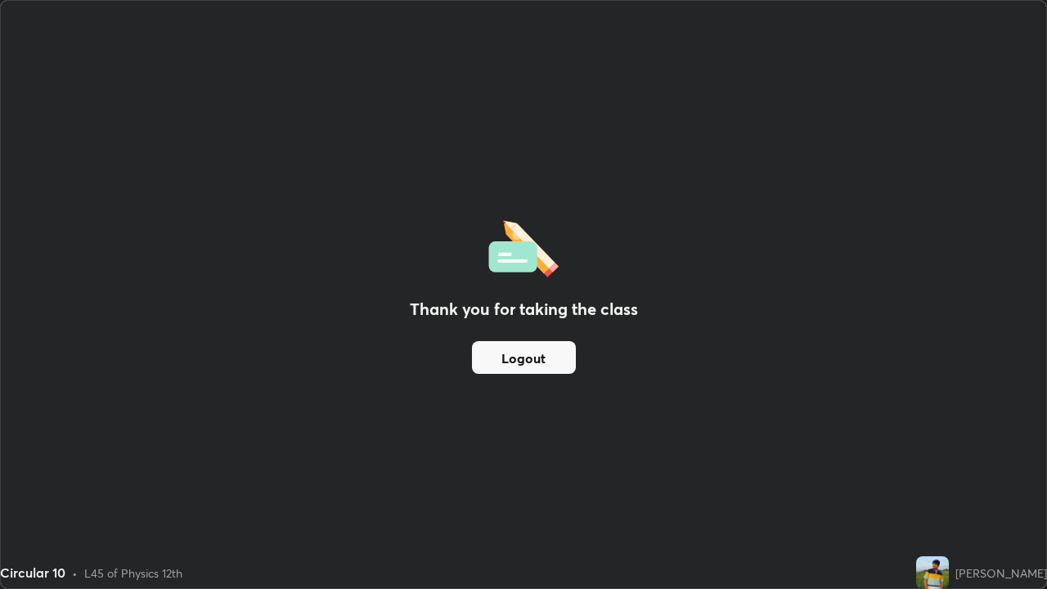
click at [524, 359] on button "Logout" at bounding box center [524, 357] width 104 height 33
click at [532, 357] on button "Logout" at bounding box center [524, 357] width 104 height 33
click at [531, 354] on button "Logout" at bounding box center [524, 357] width 104 height 33
click at [518, 360] on button "Logout" at bounding box center [524, 357] width 104 height 33
click at [520, 360] on button "Logout" at bounding box center [524, 357] width 104 height 33
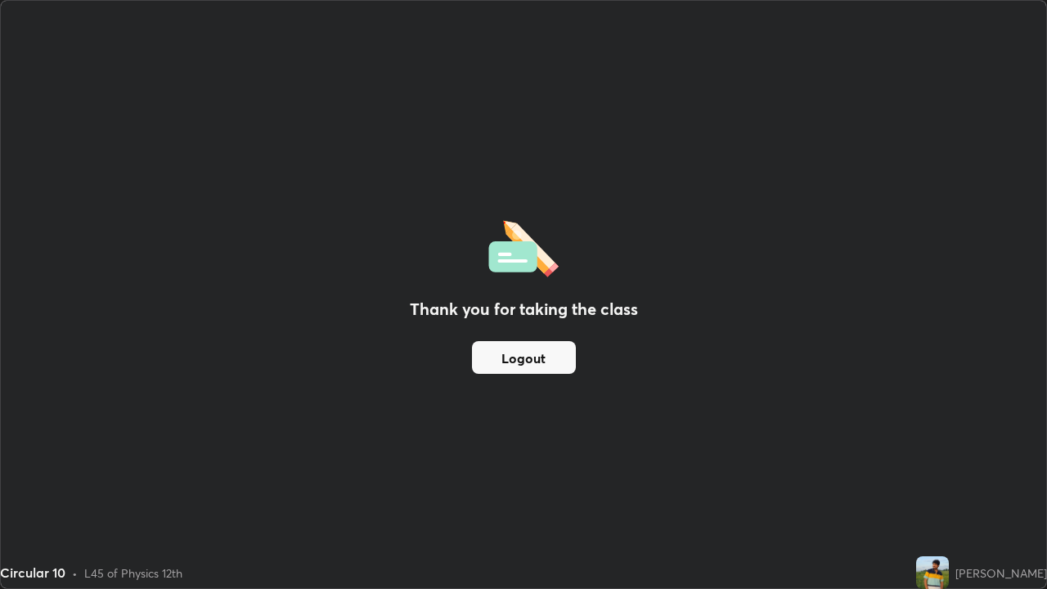
click at [521, 361] on button "Logout" at bounding box center [524, 357] width 104 height 33
click at [523, 363] on button "Logout" at bounding box center [524, 357] width 104 height 33
click at [596, 416] on div "Thank you for taking the class Logout" at bounding box center [524, 294] width 1046 height 587
click at [601, 435] on div "Thank you for taking the class Logout" at bounding box center [524, 294] width 1046 height 587
click at [583, 427] on div "Thank you for taking the class Logout" at bounding box center [524, 294] width 1046 height 587
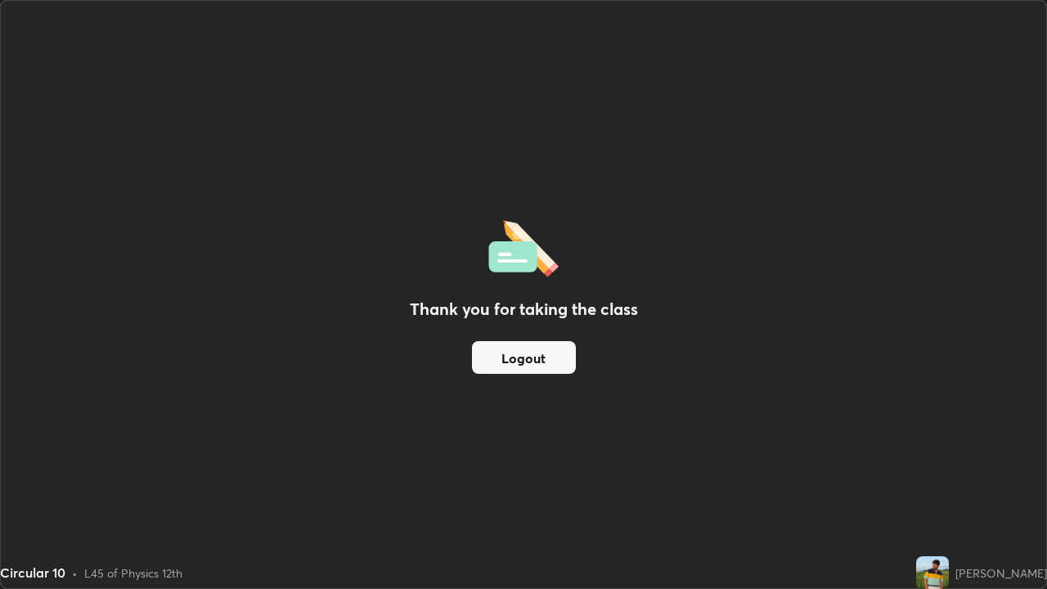
click at [562, 416] on div "Thank you for taking the class Logout" at bounding box center [524, 294] width 1046 height 587
click at [556, 415] on div "Thank you for taking the class Logout" at bounding box center [524, 294] width 1046 height 587
click at [556, 412] on div "Thank you for taking the class Logout" at bounding box center [524, 294] width 1046 height 587
click at [562, 413] on div "Thank you for taking the class Logout" at bounding box center [524, 294] width 1046 height 587
